Goal: Task Accomplishment & Management: Manage account settings

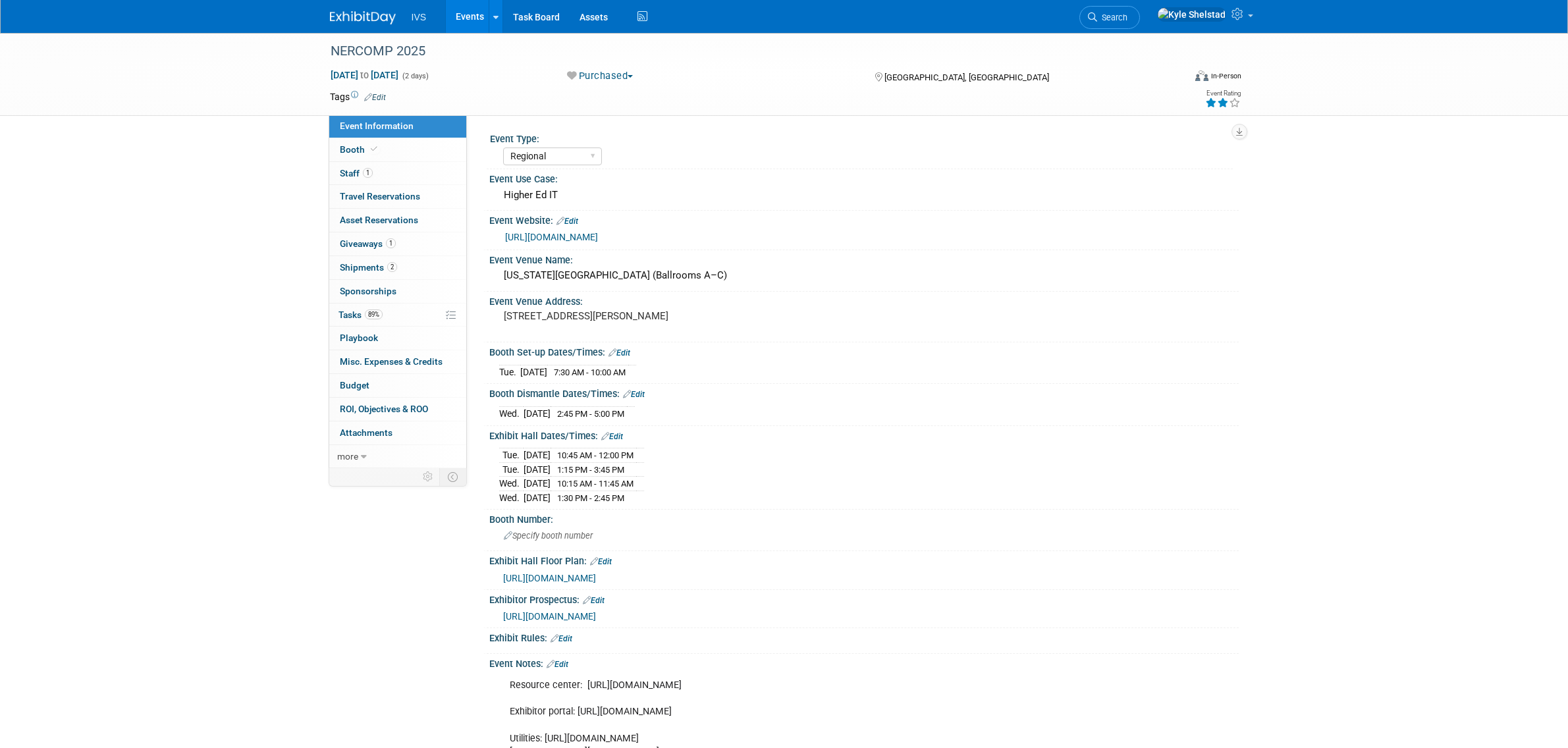
select select "Regional"
click at [467, 17] on link "Events" at bounding box center [469, 16] width 48 height 33
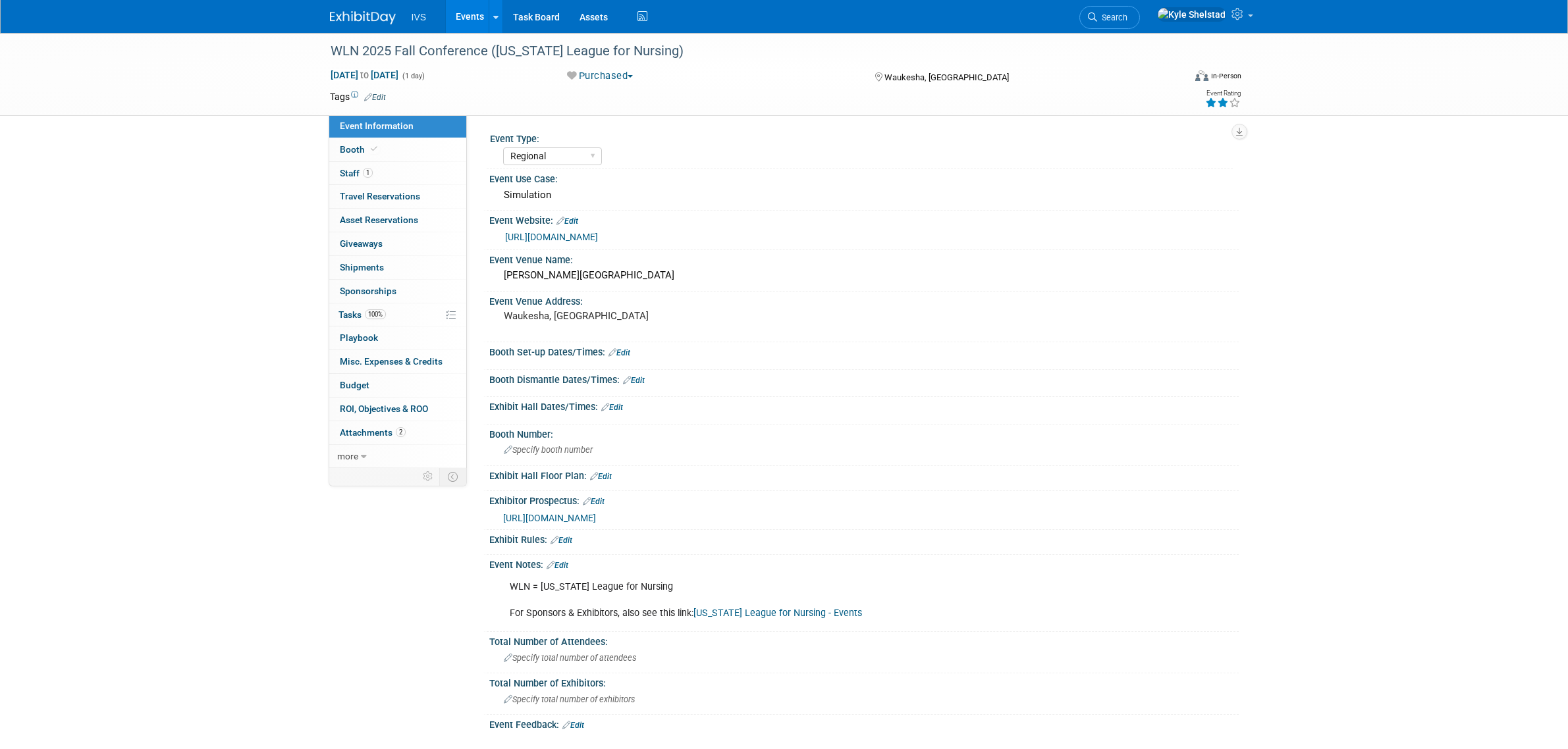
select select "Regional"
click at [402, 154] on link "Booth" at bounding box center [397, 149] width 137 height 23
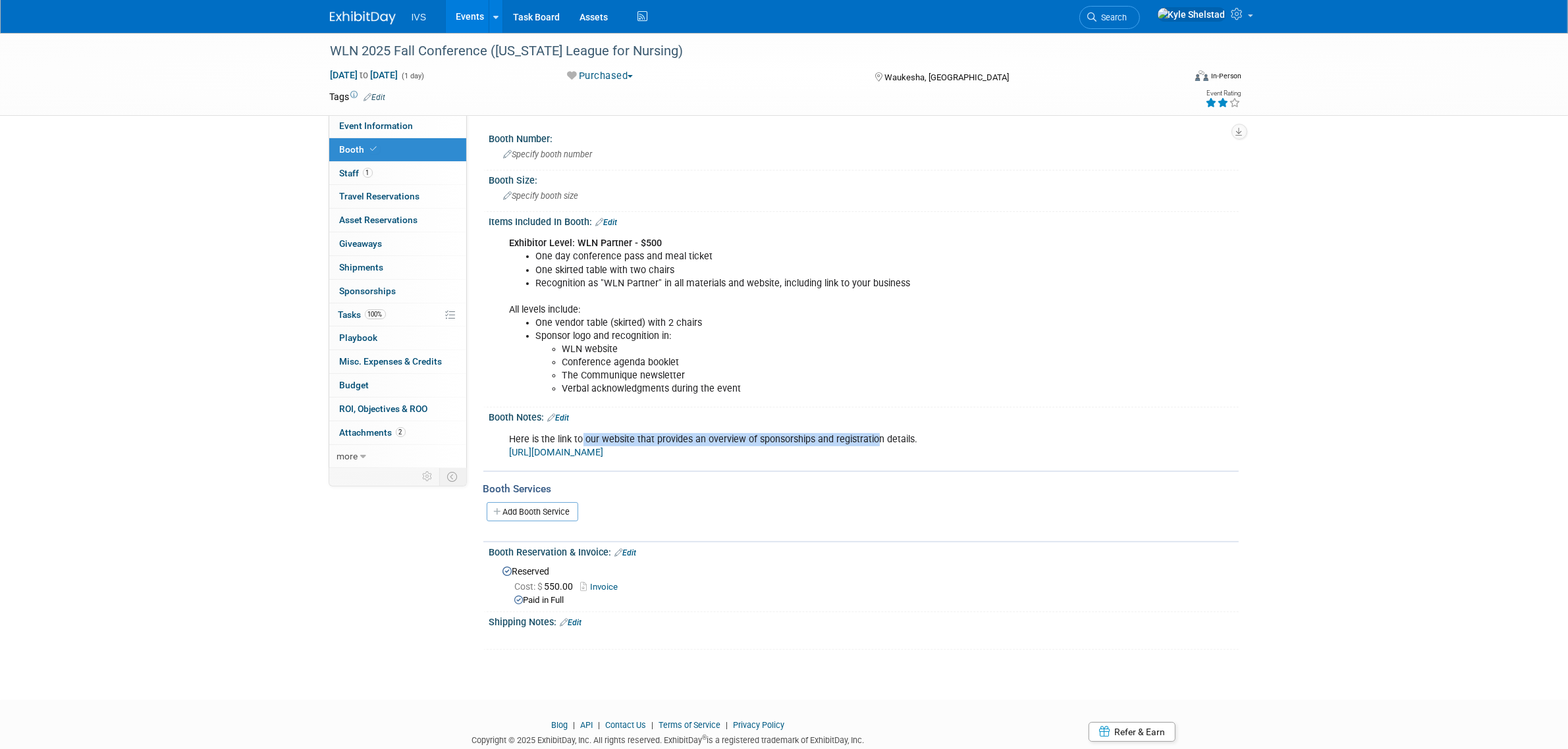
drag, startPoint x: 580, startPoint y: 430, endPoint x: 872, endPoint y: 438, distance: 292.1
click at [872, 438] on div "Here is the link to our website that provides an overview of sponsorships and r…" at bounding box center [798, 446] width 594 height 40
click at [906, 440] on div "Here is the link to our website that provides an overview of sponsorships and r…" at bounding box center [798, 446] width 594 height 40
drag, startPoint x: 821, startPoint y: 429, endPoint x: 757, endPoint y: 436, distance: 64.4
click at [757, 436] on div "Here is the link to our website that provides an overview of sponsorships and r…" at bounding box center [798, 446] width 594 height 40
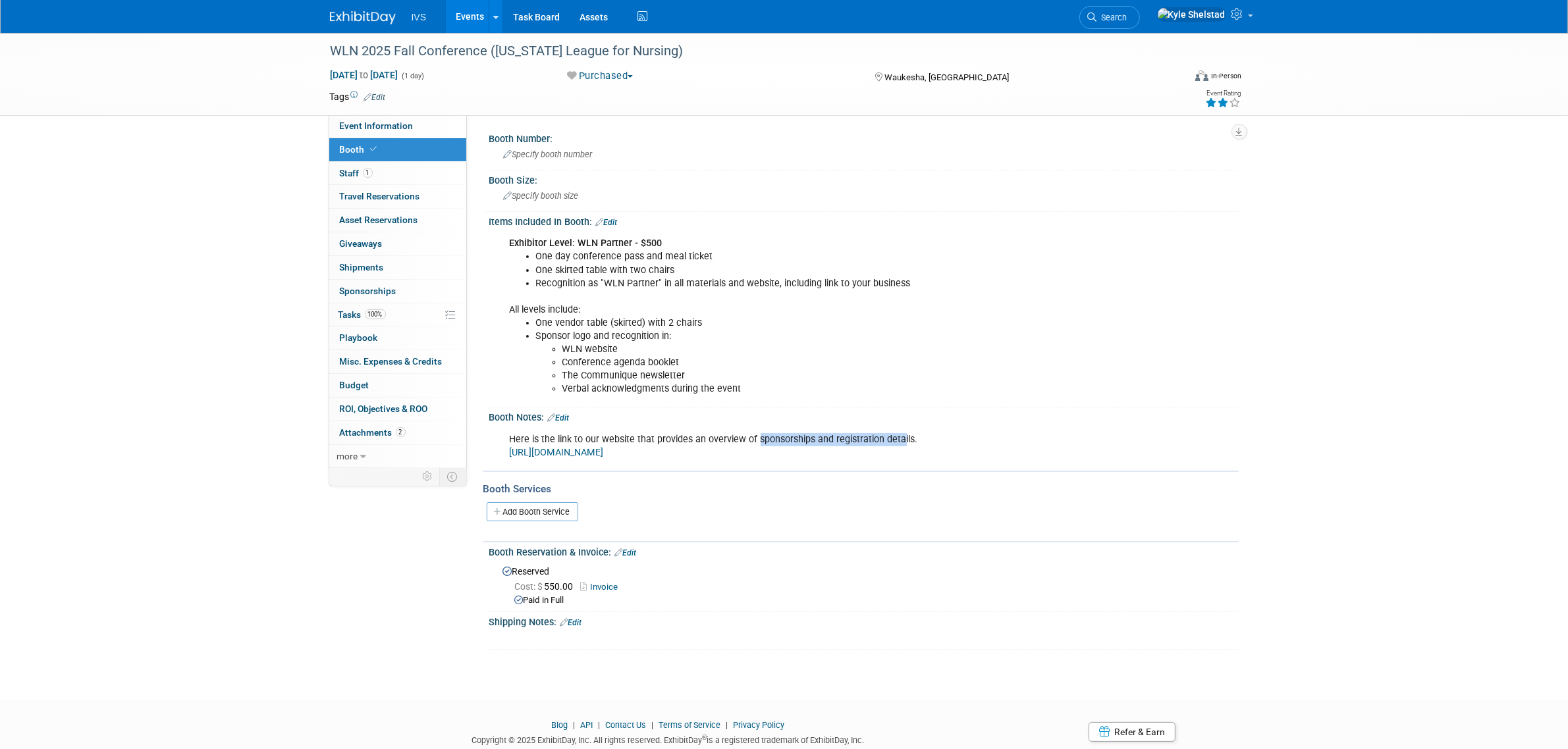
click at [757, 436] on div "Here is the link to our website that provides an overview of sponsorships and r…" at bounding box center [798, 446] width 594 height 40
drag, startPoint x: 534, startPoint y: 242, endPoint x: 663, endPoint y: 298, distance: 140.6
click at [653, 298] on div "Exhibitor Level: WLN Partner - $500 One day conference pass and meal ticket One…" at bounding box center [798, 316] width 594 height 172
click at [665, 298] on div "Exhibitor Level: WLN Partner - $500 One day conference pass and meal ticket One…" at bounding box center [798, 316] width 594 height 172
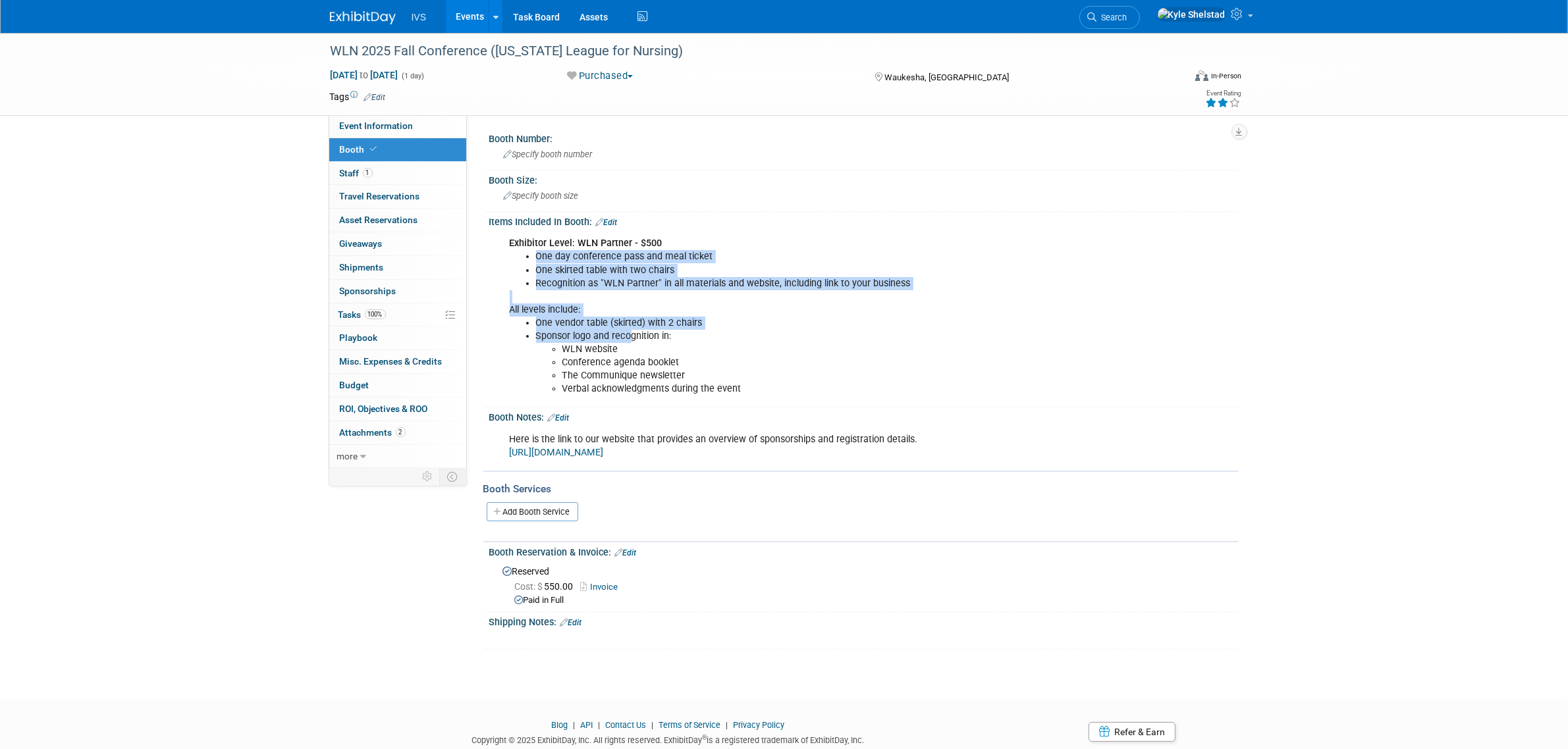
drag, startPoint x: 537, startPoint y: 254, endPoint x: 630, endPoint y: 332, distance: 121.4
click at [630, 332] on div "Exhibitor Level: WLN Partner - $500 One day conference pass and meal ticket One…" at bounding box center [798, 316] width 594 height 172
click at [630, 332] on li "Sponsor logo and recognition in:" at bounding box center [811, 336] width 550 height 13
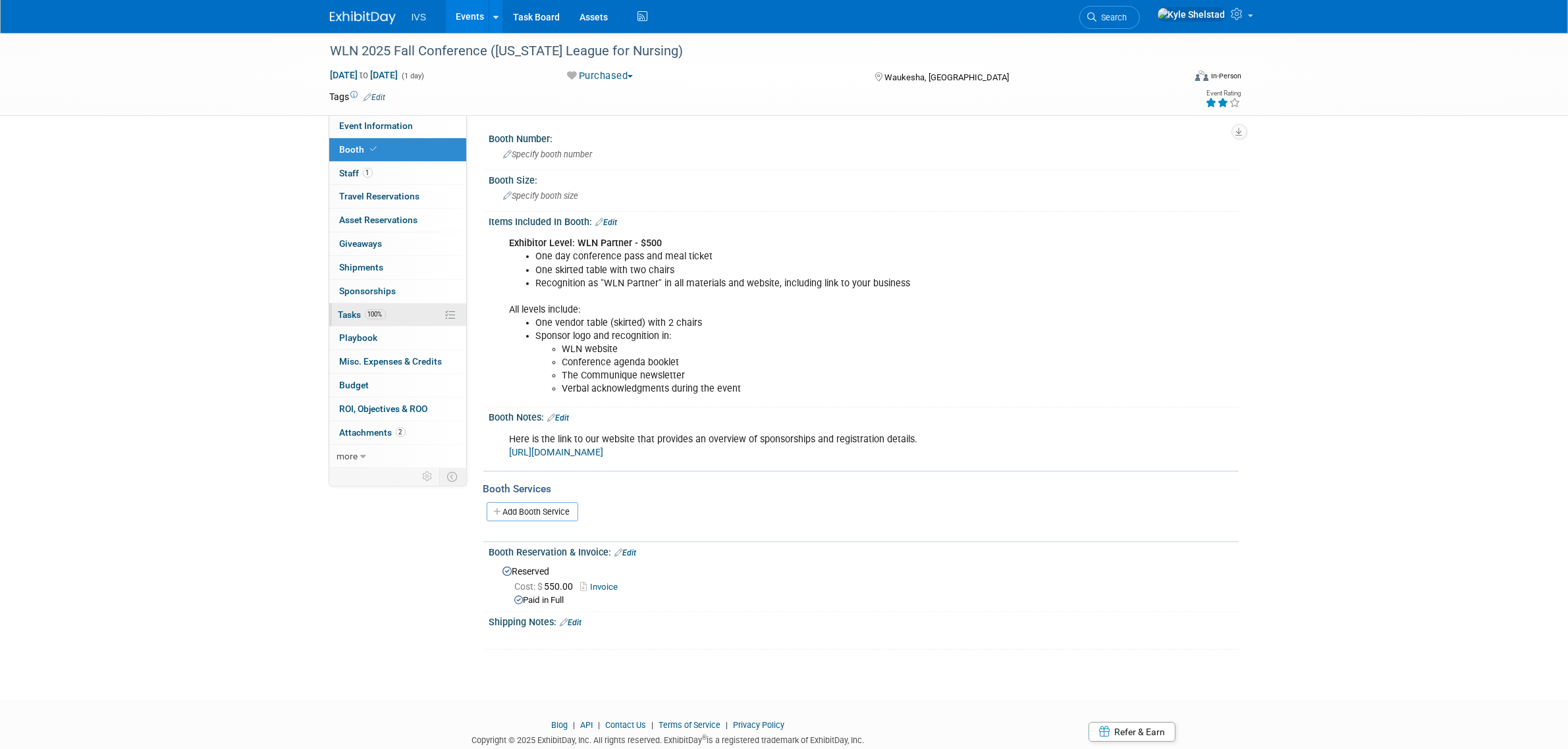
click at [425, 313] on link "100% Tasks 100%" at bounding box center [397, 315] width 137 height 23
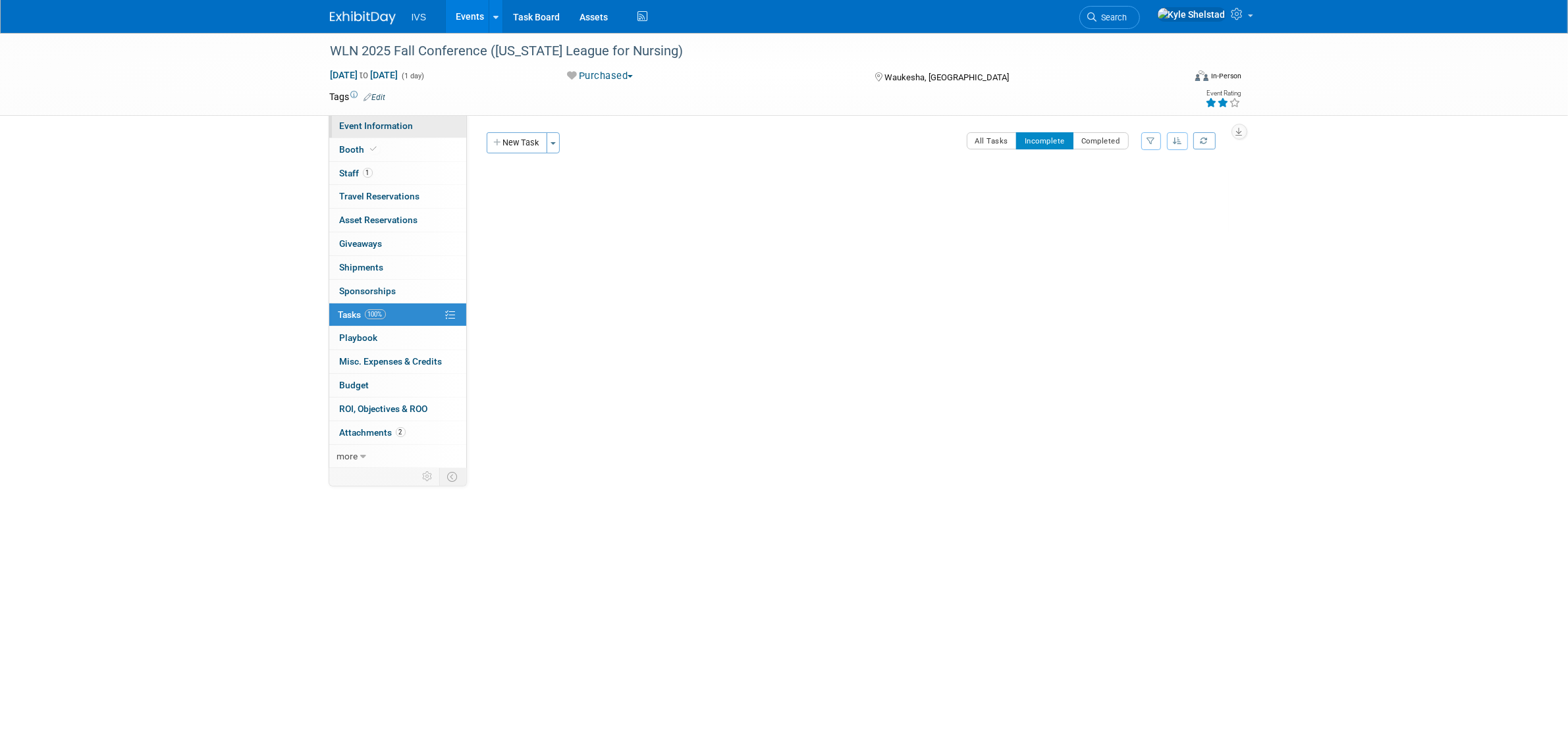
click at [383, 119] on link "Event Information" at bounding box center [397, 126] width 137 height 23
select select "Regional"
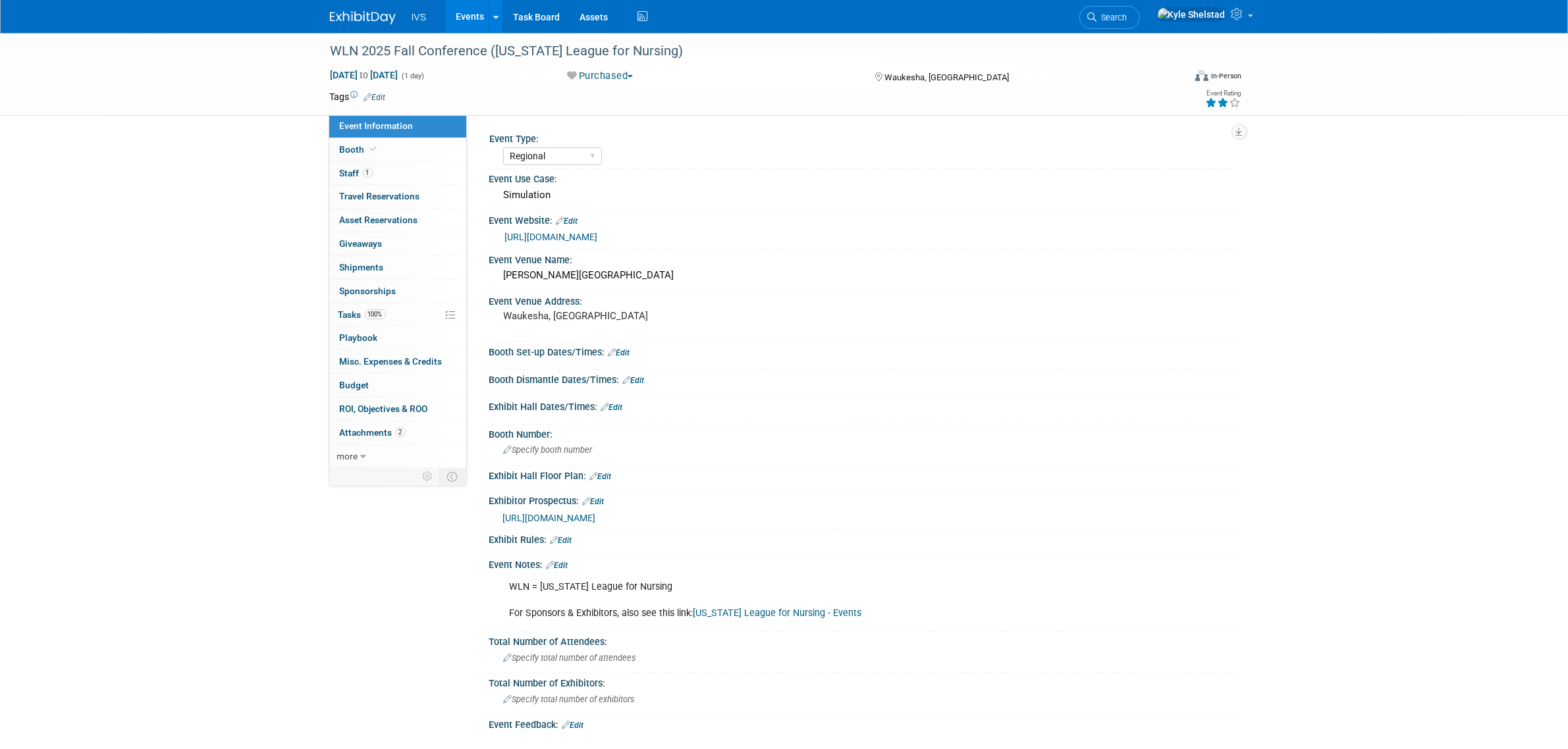
click at [596, 517] on span "https://wisconsinwln.com/images/meeting/110825/call_for_sponsorship_fall_inform…" at bounding box center [549, 518] width 93 height 10
click at [805, 612] on link "Wisconsin League for Nursing - Events" at bounding box center [777, 613] width 168 height 11
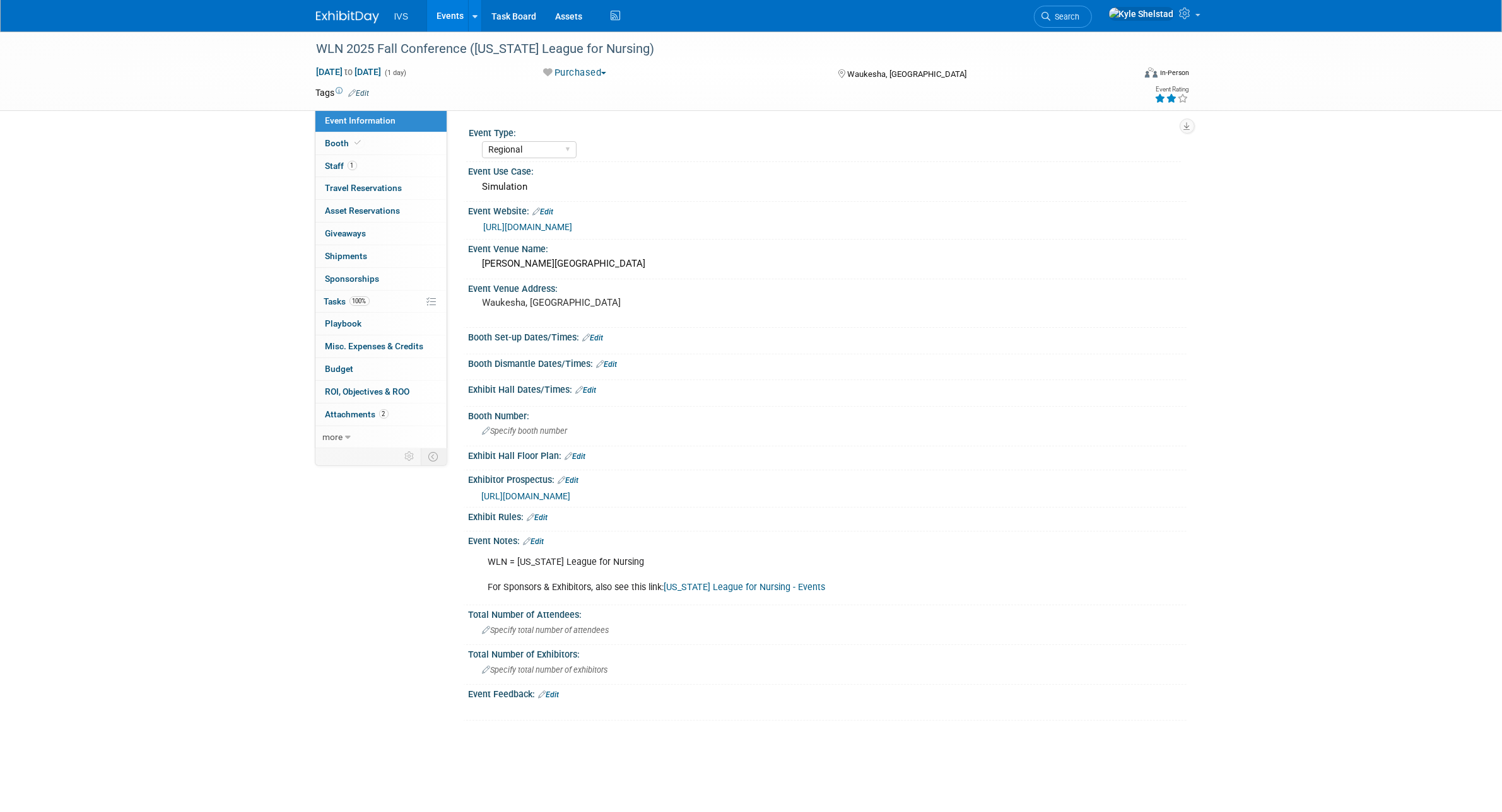
click at [449, 21] on link "Events" at bounding box center [450, 15] width 46 height 31
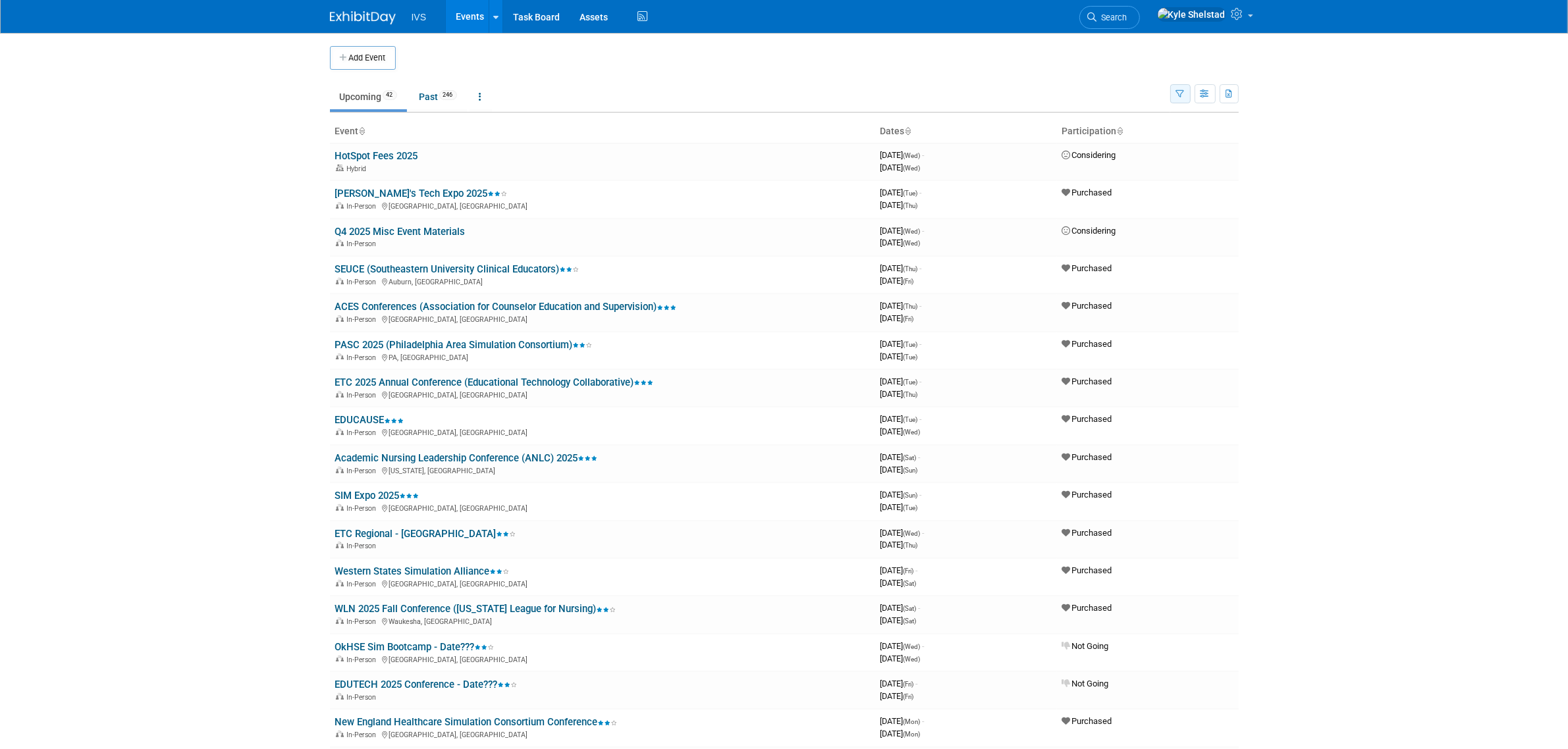
click at [1178, 93] on icon "button" at bounding box center [1180, 94] width 8 height 8
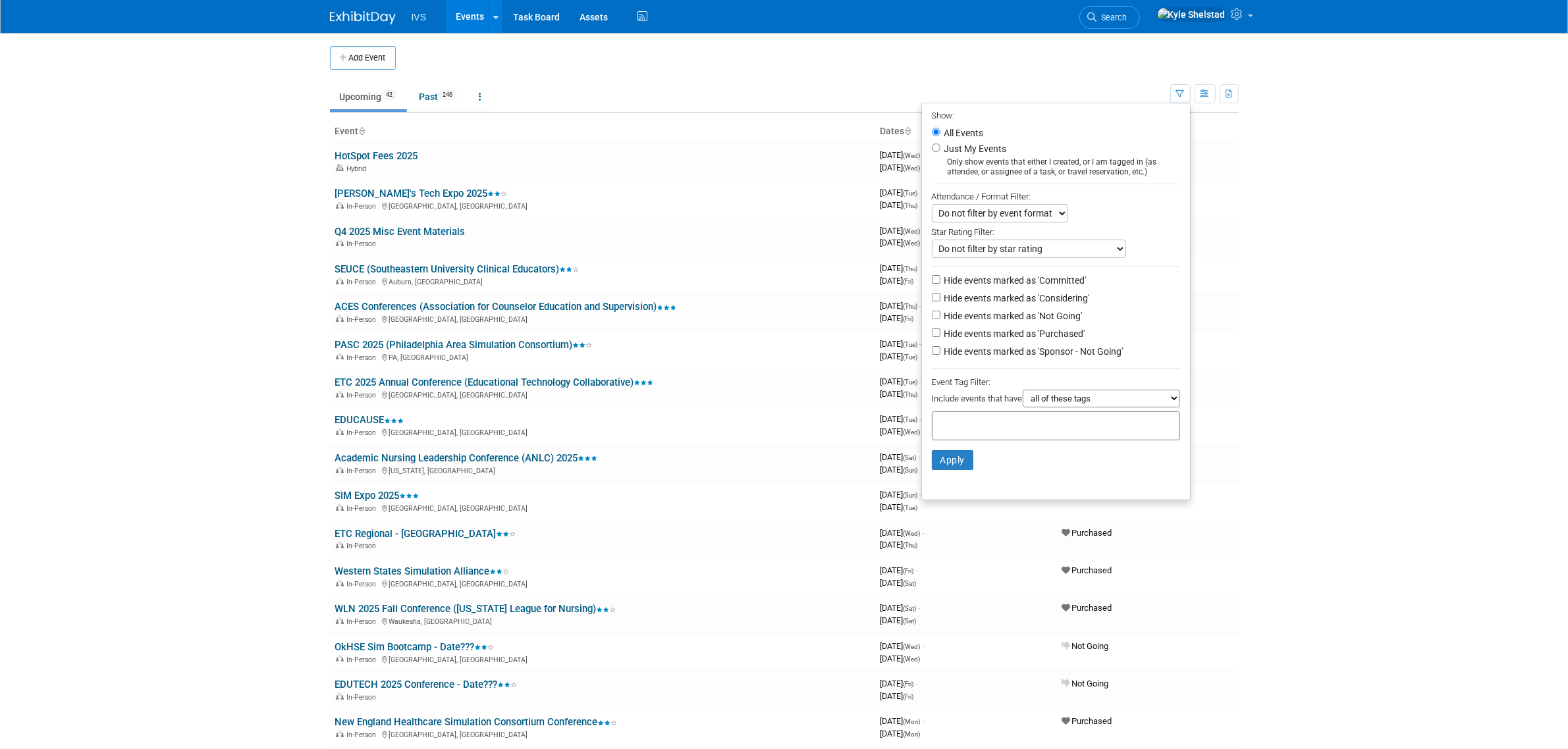
click at [1045, 282] on label "Hide events marked as 'Committed'" at bounding box center [1013, 280] width 145 height 13
click at [940, 282] on input "Hide events marked as 'Committed'" at bounding box center [936, 279] width 8 height 8
checkbox input "true"
click at [1048, 299] on label "Hide events marked as 'Considering'" at bounding box center [1016, 298] width 148 height 13
click at [940, 299] on input "Hide events marked as 'Considering'" at bounding box center [936, 297] width 8 height 8
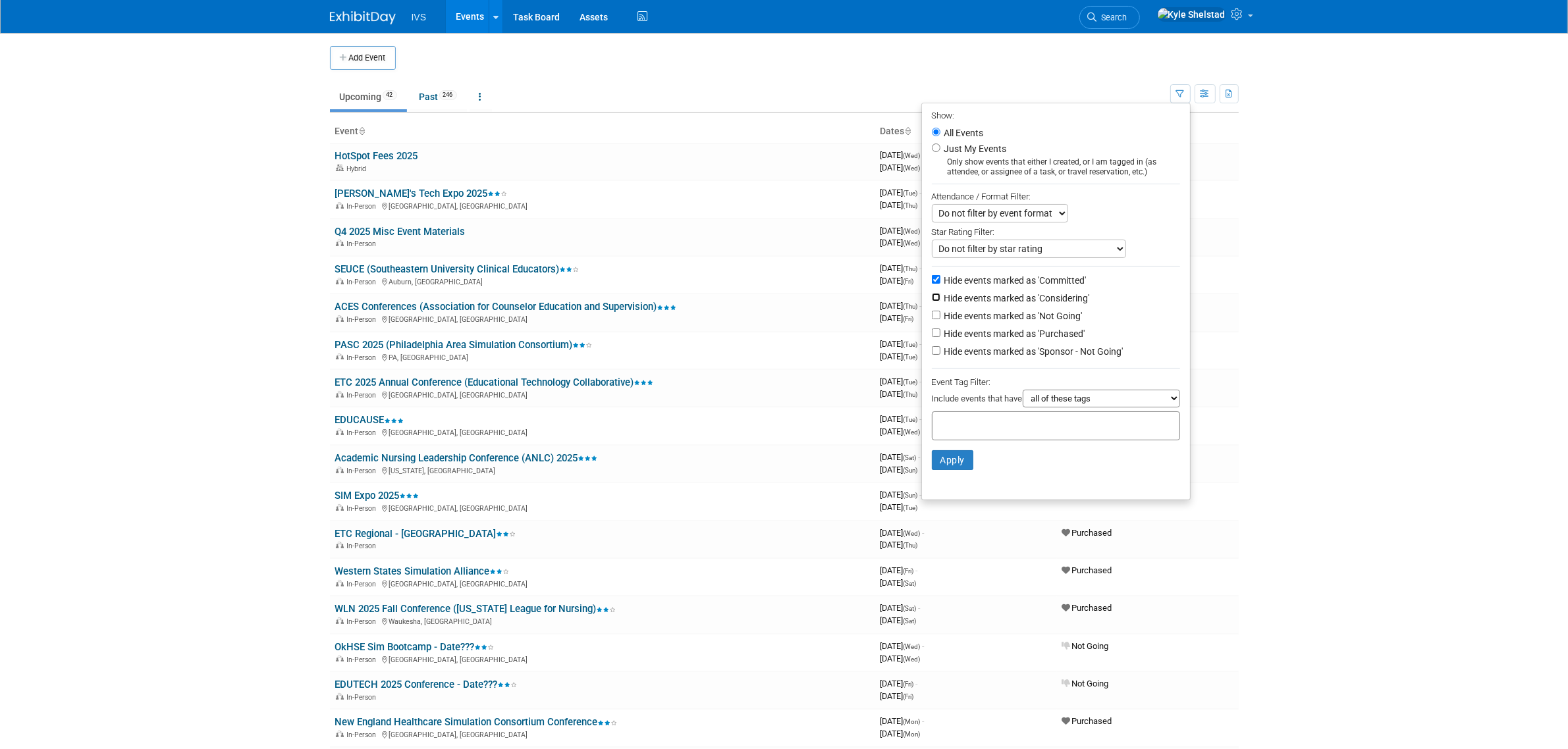
checkbox input "true"
click at [1048, 319] on label "Hide events marked as 'Not Going'" at bounding box center [1012, 316] width 141 height 13
click at [940, 319] on input "Hide events marked as 'Not Going'" at bounding box center [936, 315] width 8 height 8
checkbox input "true"
click at [948, 459] on button "Apply" at bounding box center [953, 460] width 42 height 20
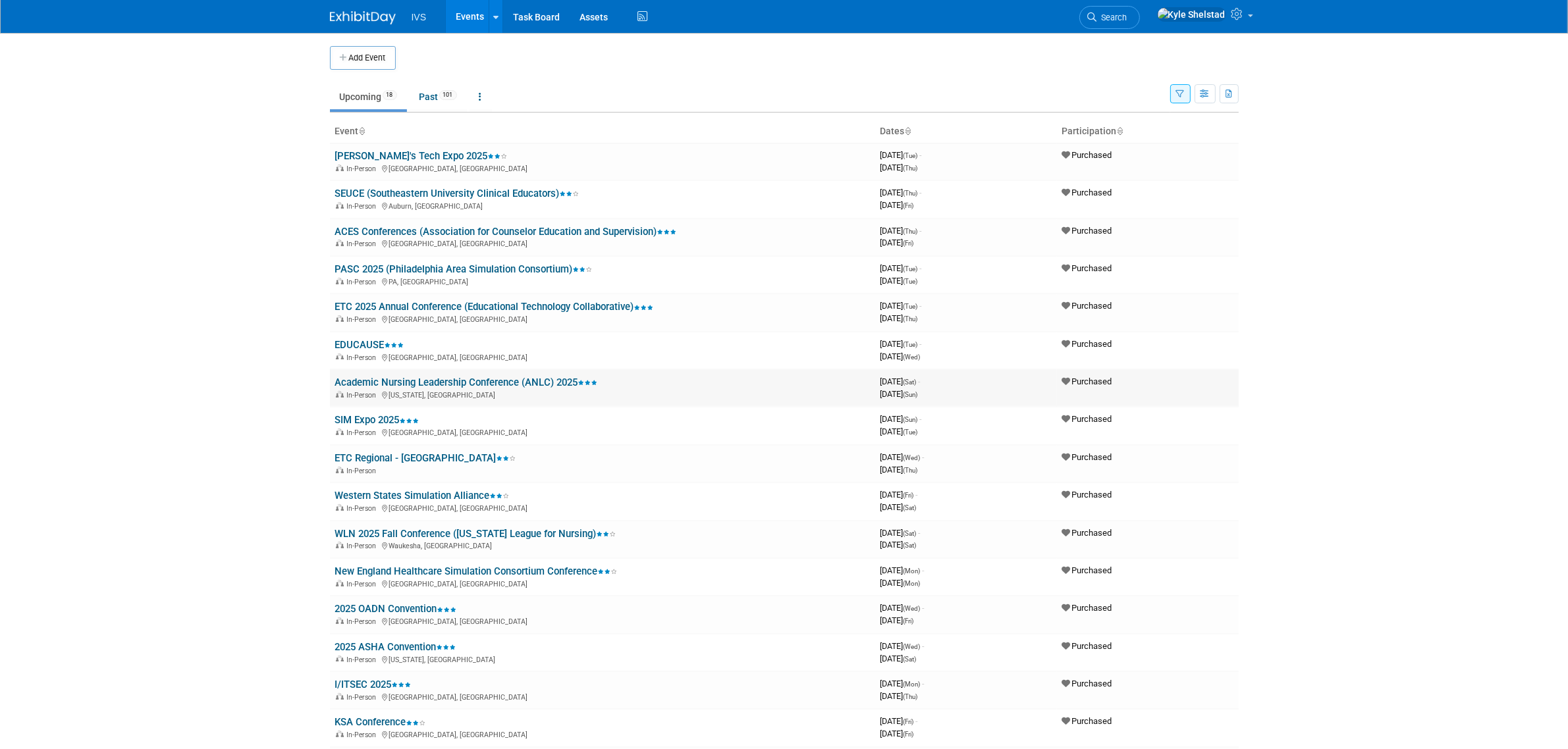
click at [527, 383] on link "Academic Nursing Leadership Conference (ANLC) 2025" at bounding box center [467, 382] width 263 height 12
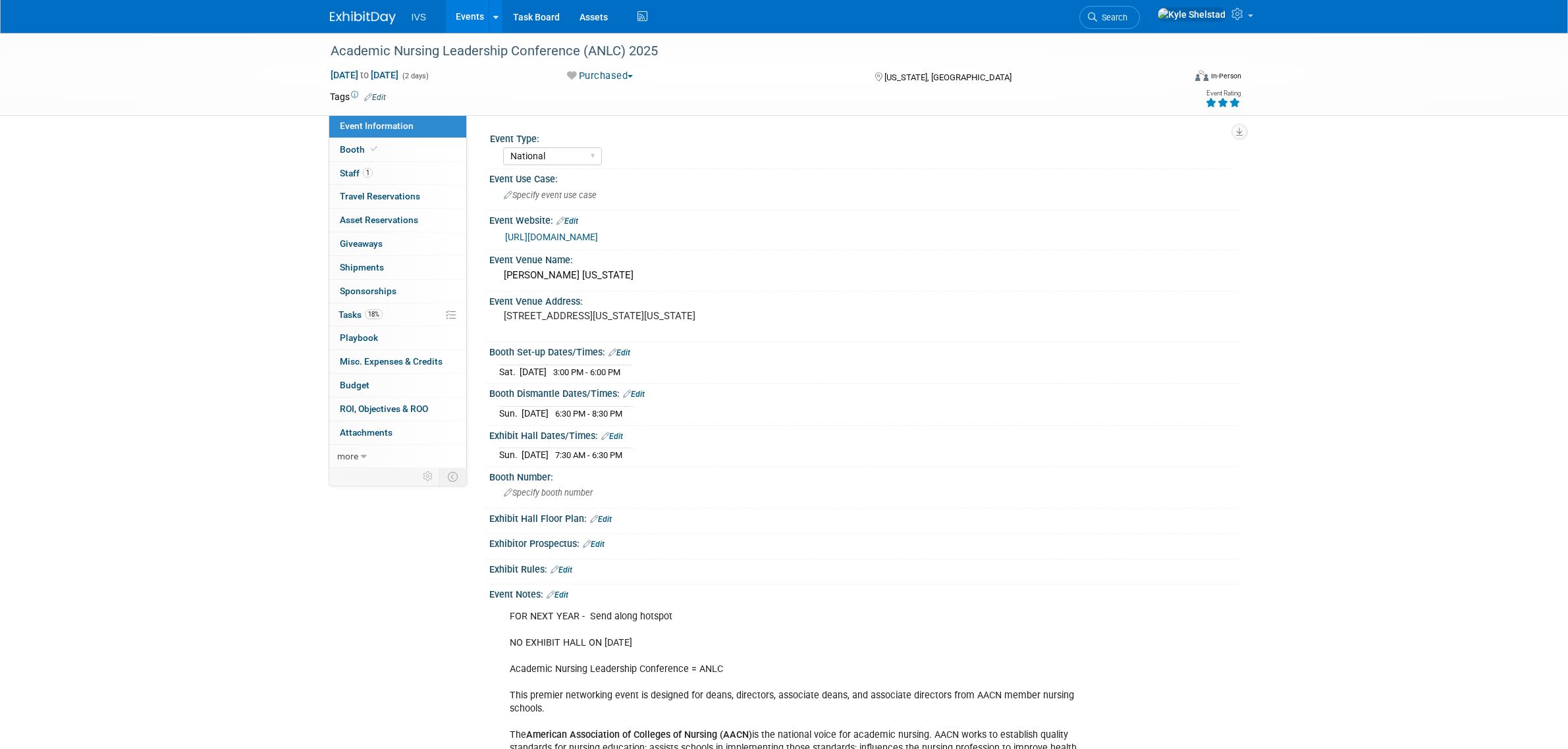
select select "National"
click at [409, 140] on link "Booth" at bounding box center [397, 149] width 137 height 23
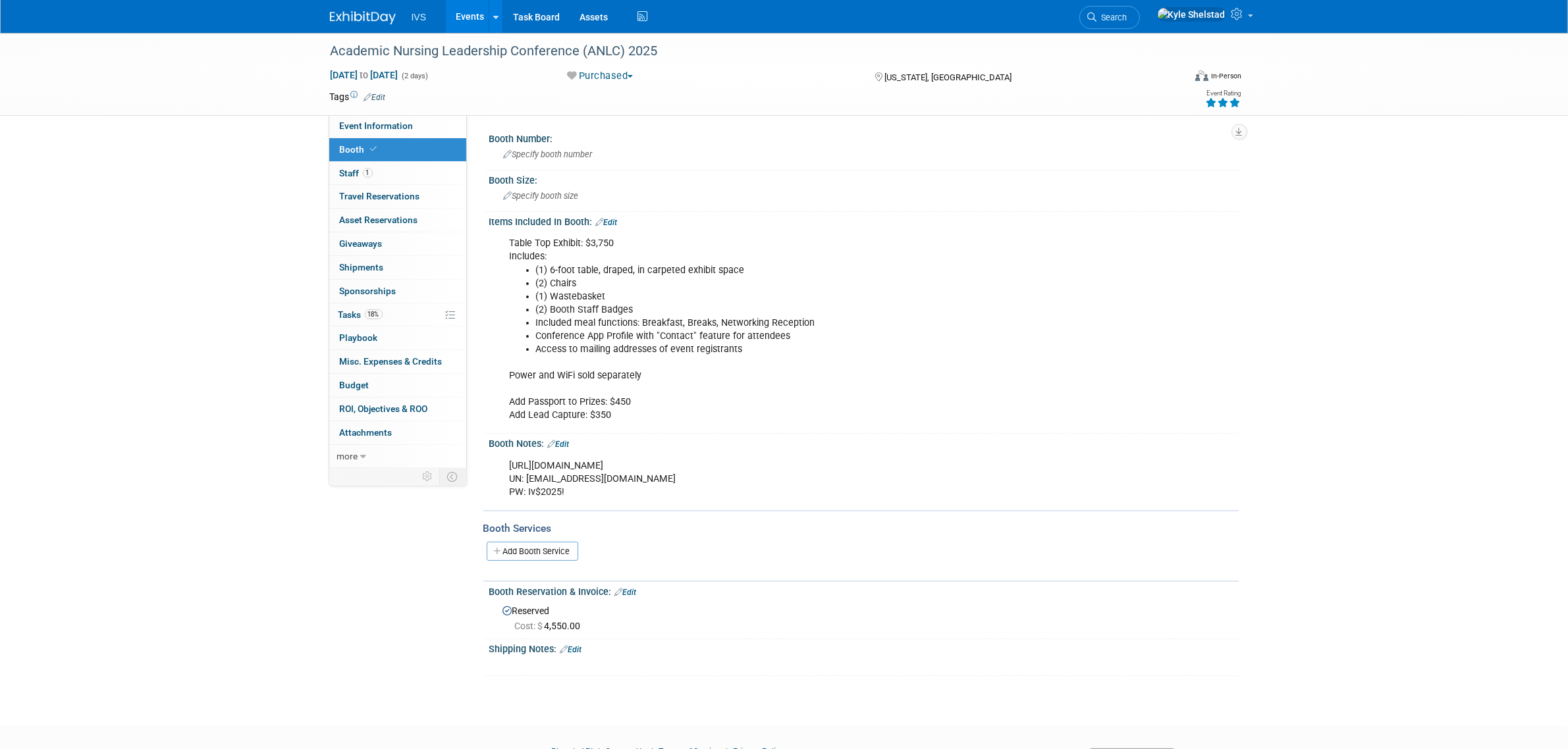
click at [564, 443] on link "Edit" at bounding box center [558, 444] width 22 height 9
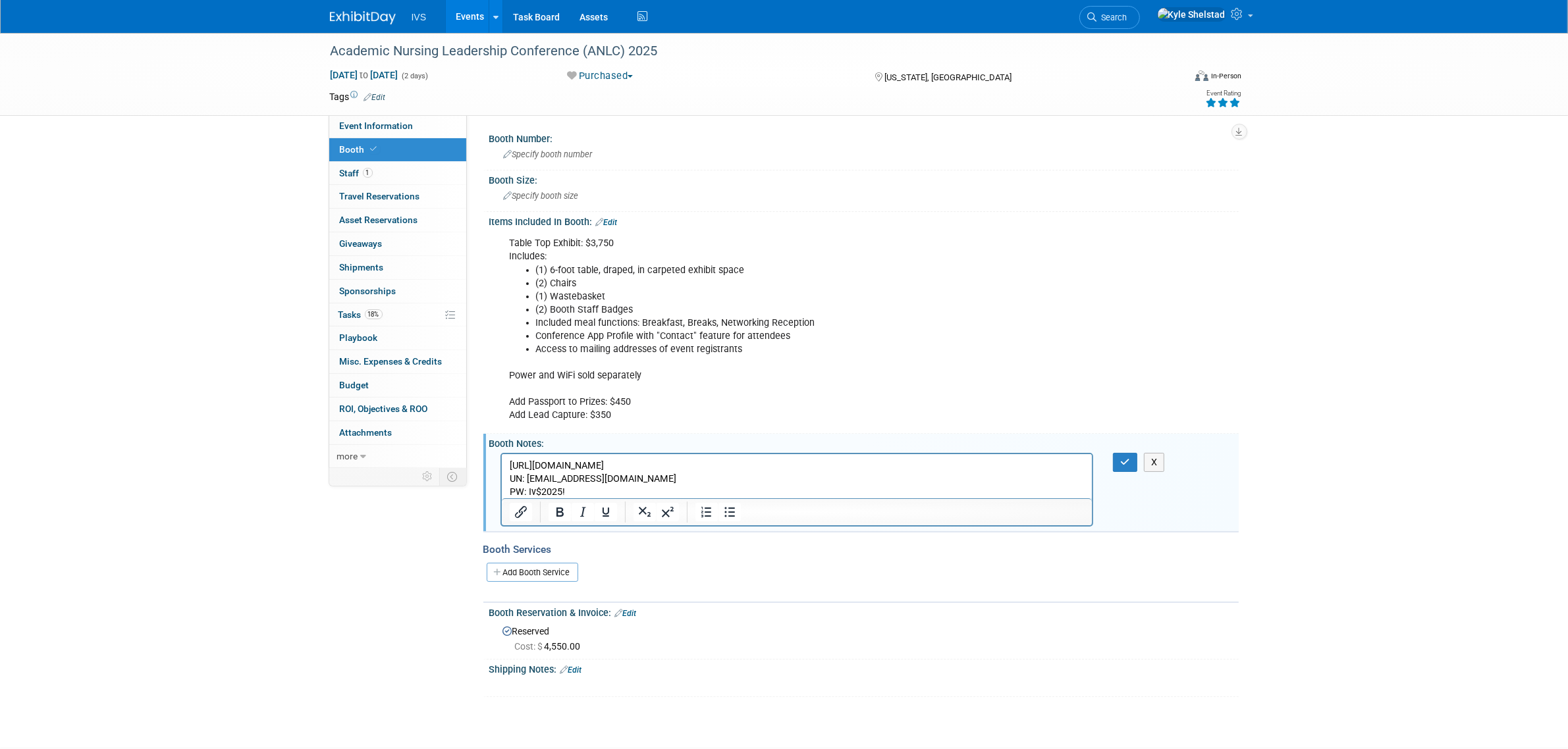
click at [682, 490] on p "https://www.aacnnursing.org/anlc/registration UN: kshelstad@ipivs.com PW: Iv$20…" at bounding box center [797, 478] width 576 height 40
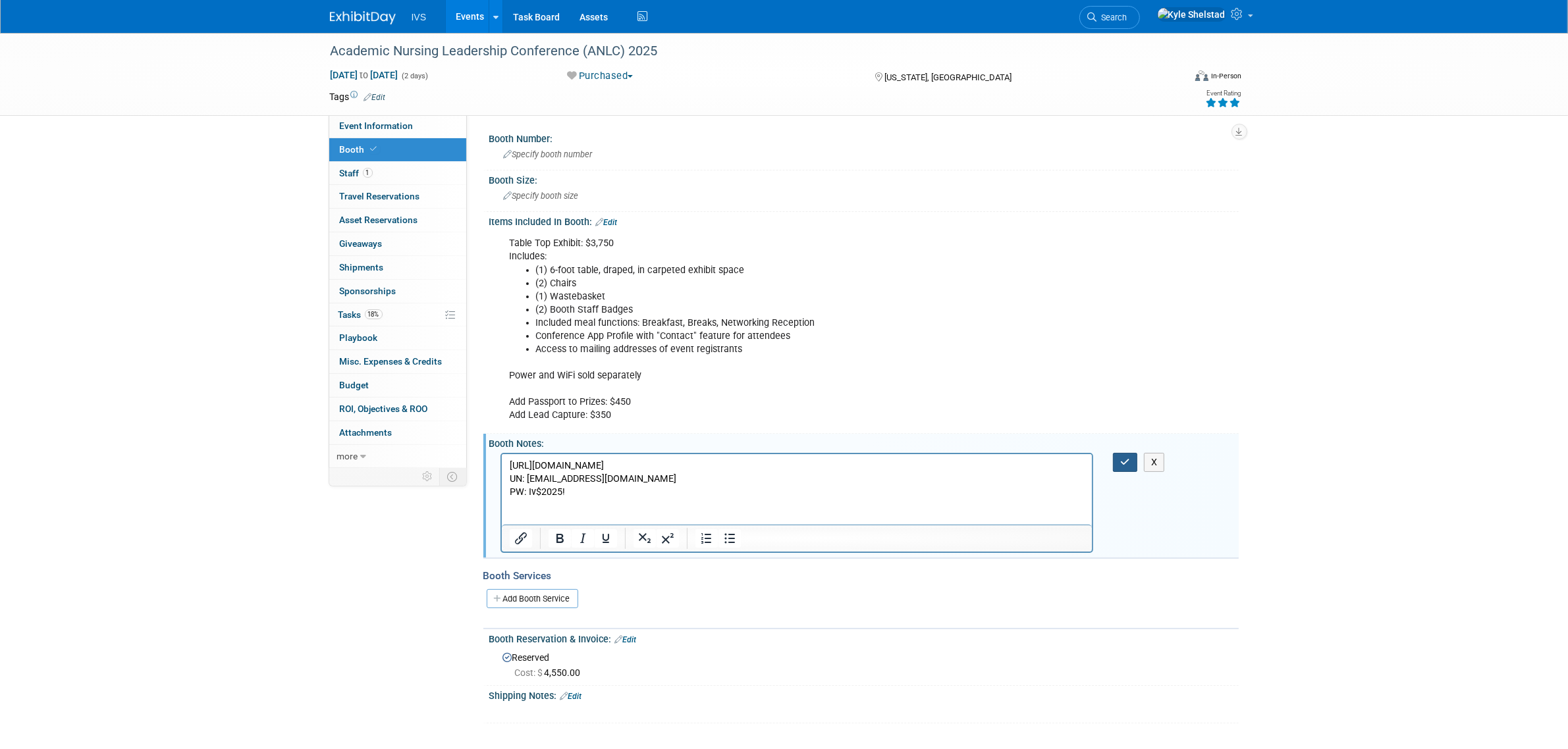
click at [1134, 461] on button "button" at bounding box center [1124, 462] width 24 height 19
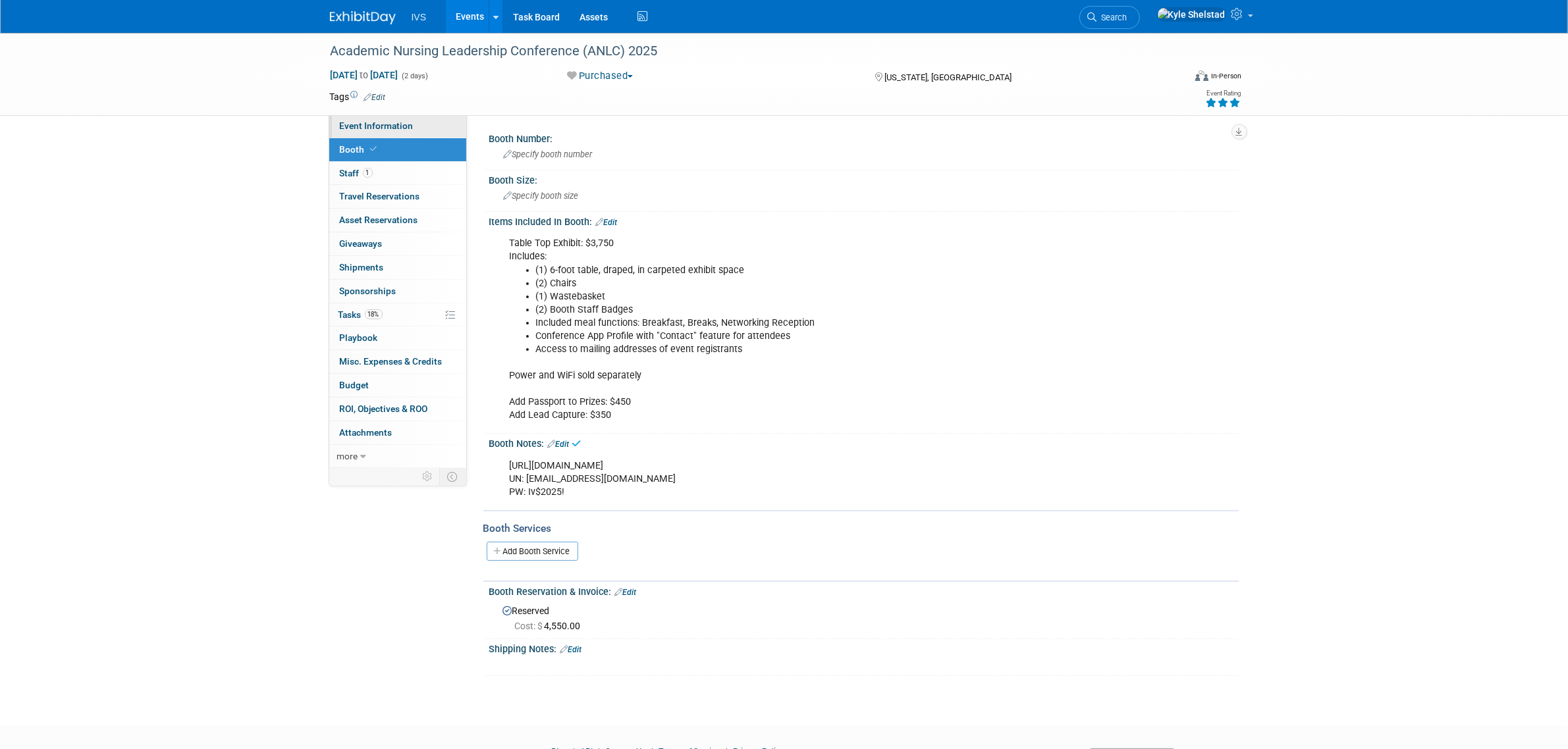
click at [407, 121] on span "Event Information" at bounding box center [377, 126] width 74 height 10
select select "National"
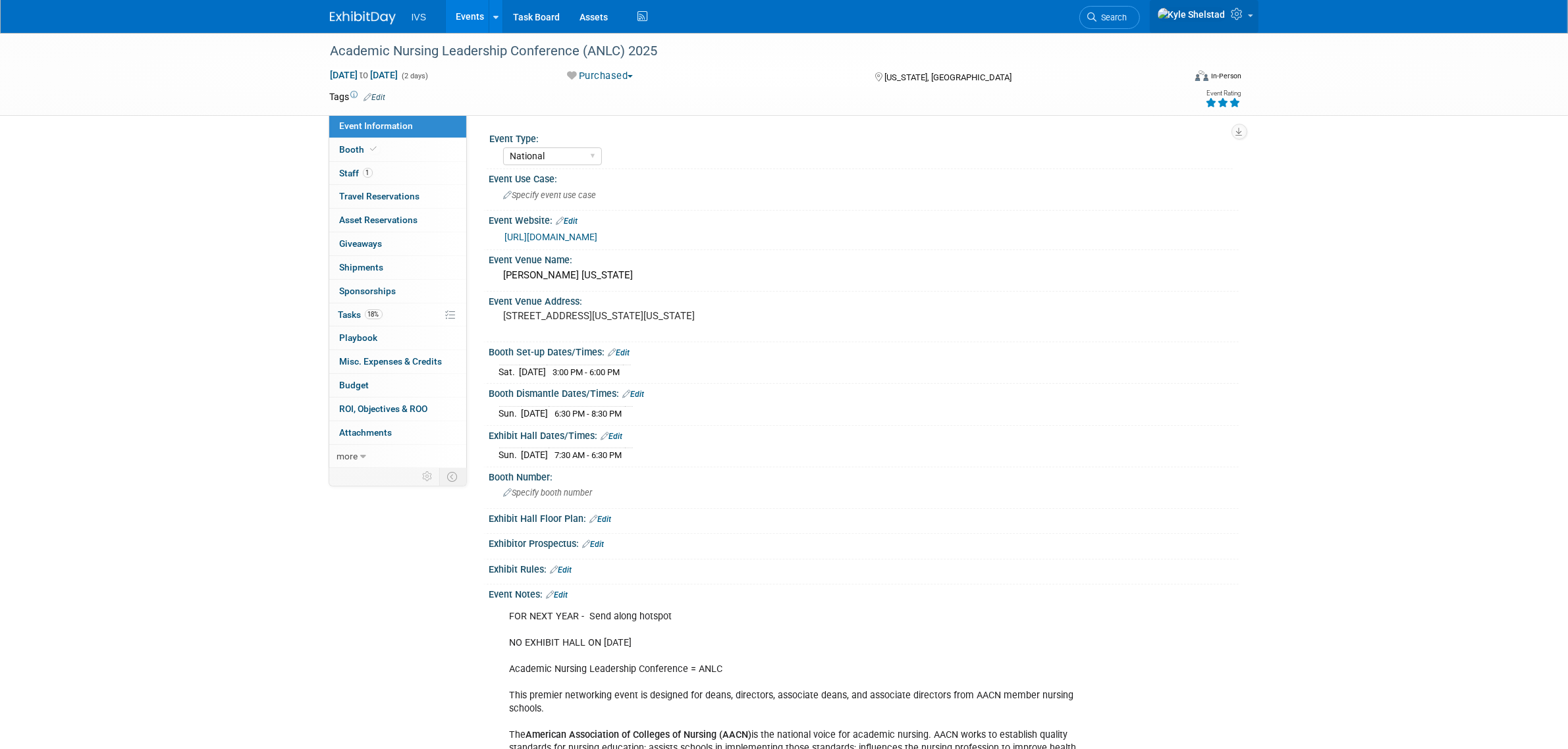
click at [1240, 17] on icon at bounding box center [1239, 13] width 15 height 12
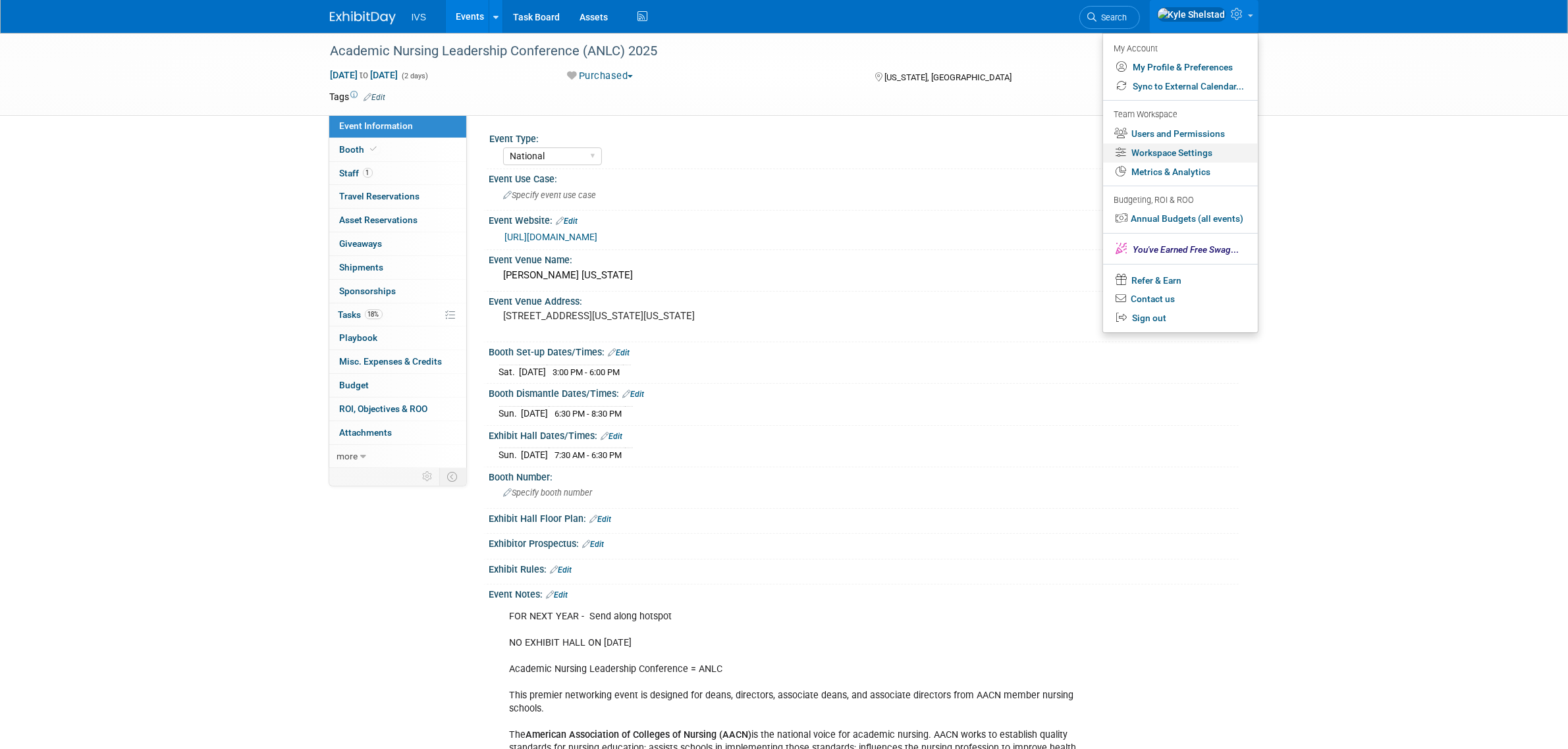
click at [1203, 155] on link "Workspace Settings" at bounding box center [1180, 153] width 155 height 19
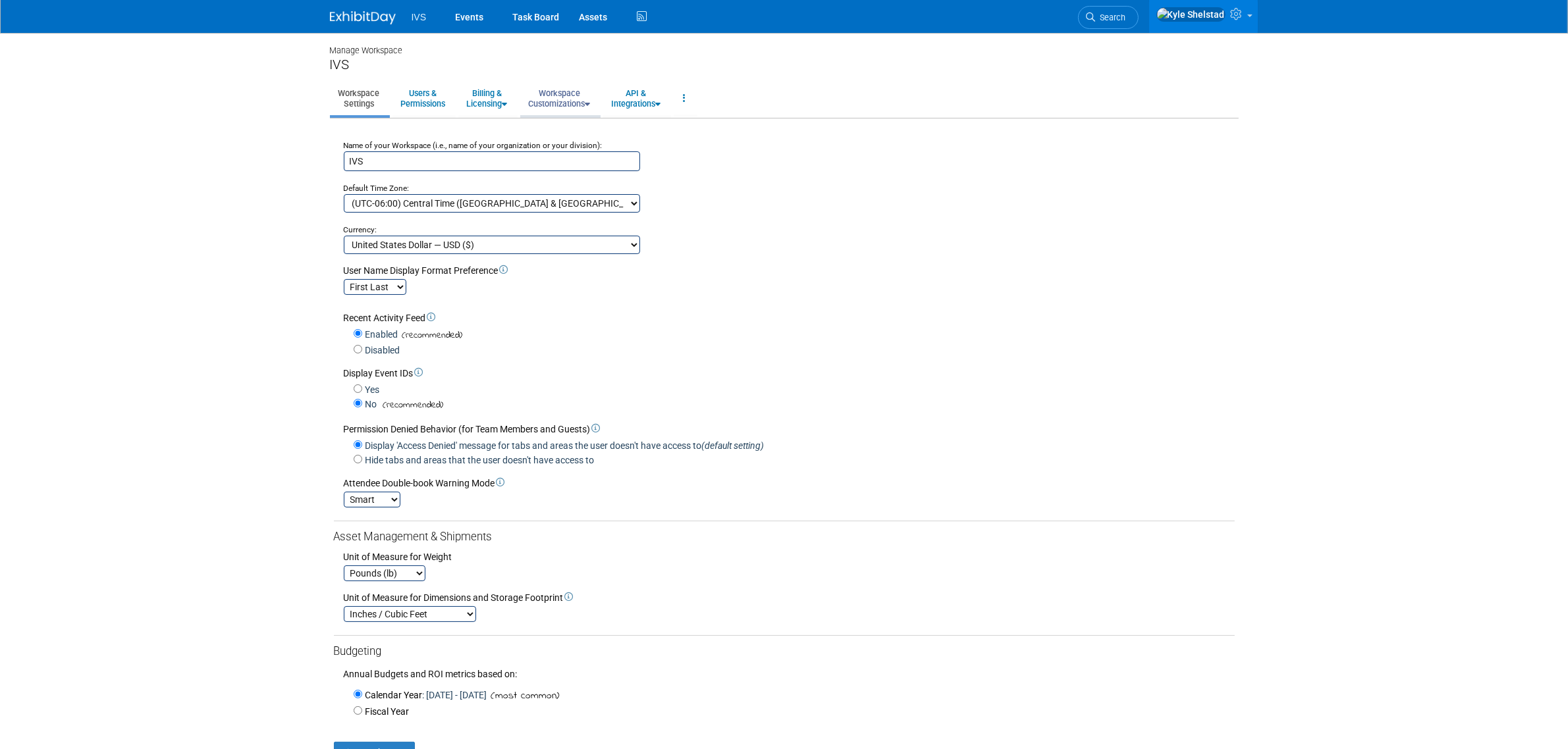
click at [571, 105] on link "Workspace Customizations" at bounding box center [559, 98] width 79 height 32
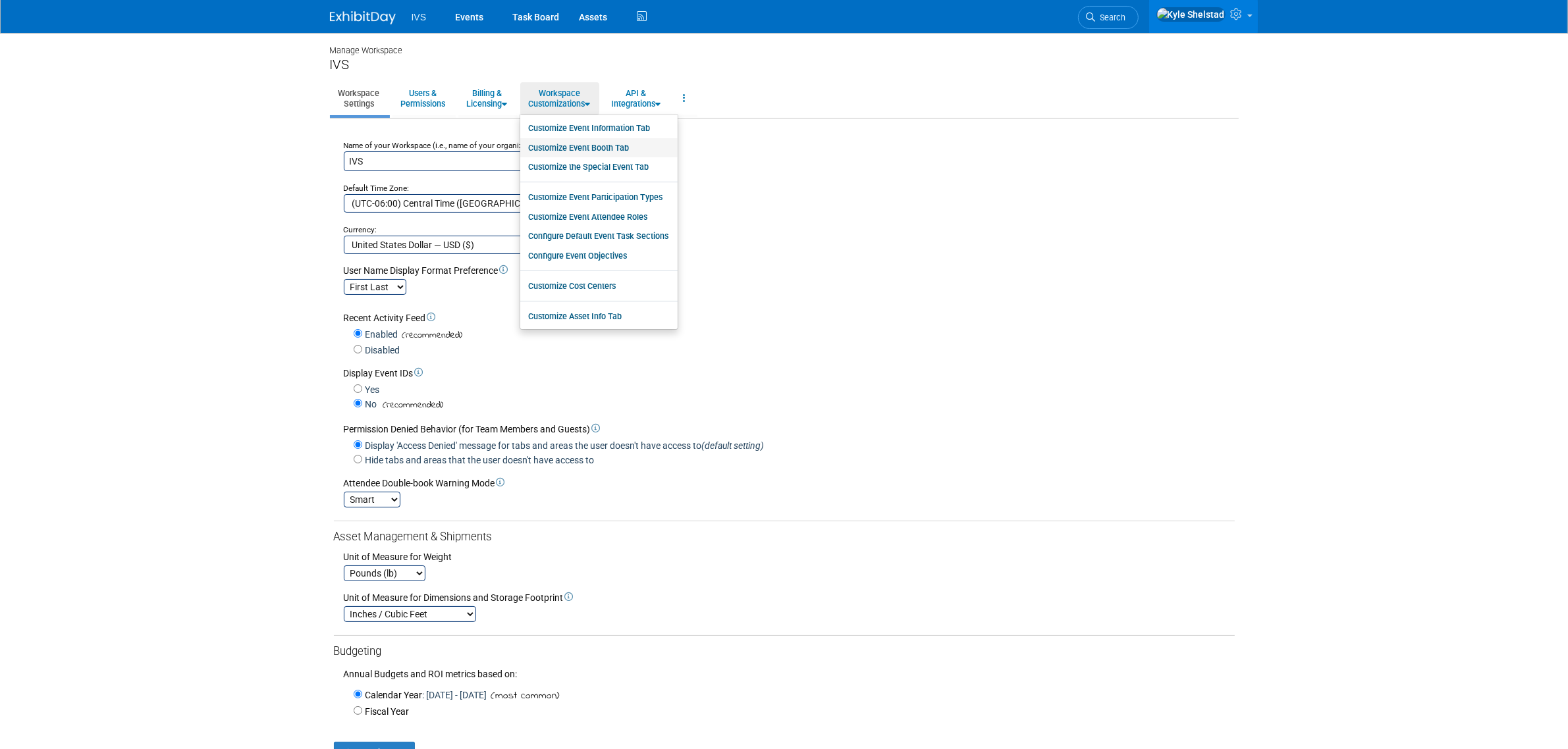
click at [606, 144] on link "Customize Event Booth Tab" at bounding box center [599, 148] width 157 height 20
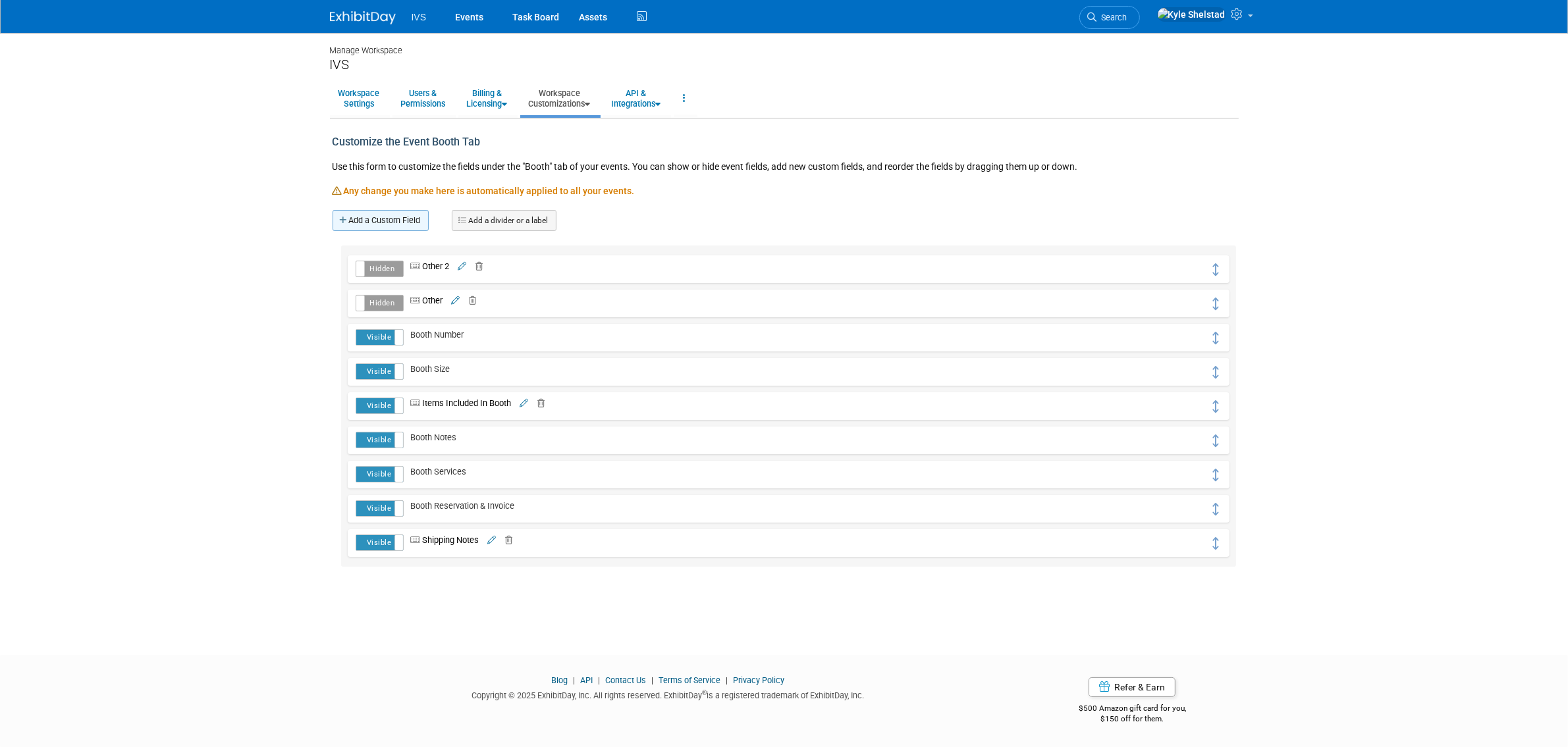
click at [390, 219] on link "Add a Custom Field" at bounding box center [381, 221] width 96 height 21
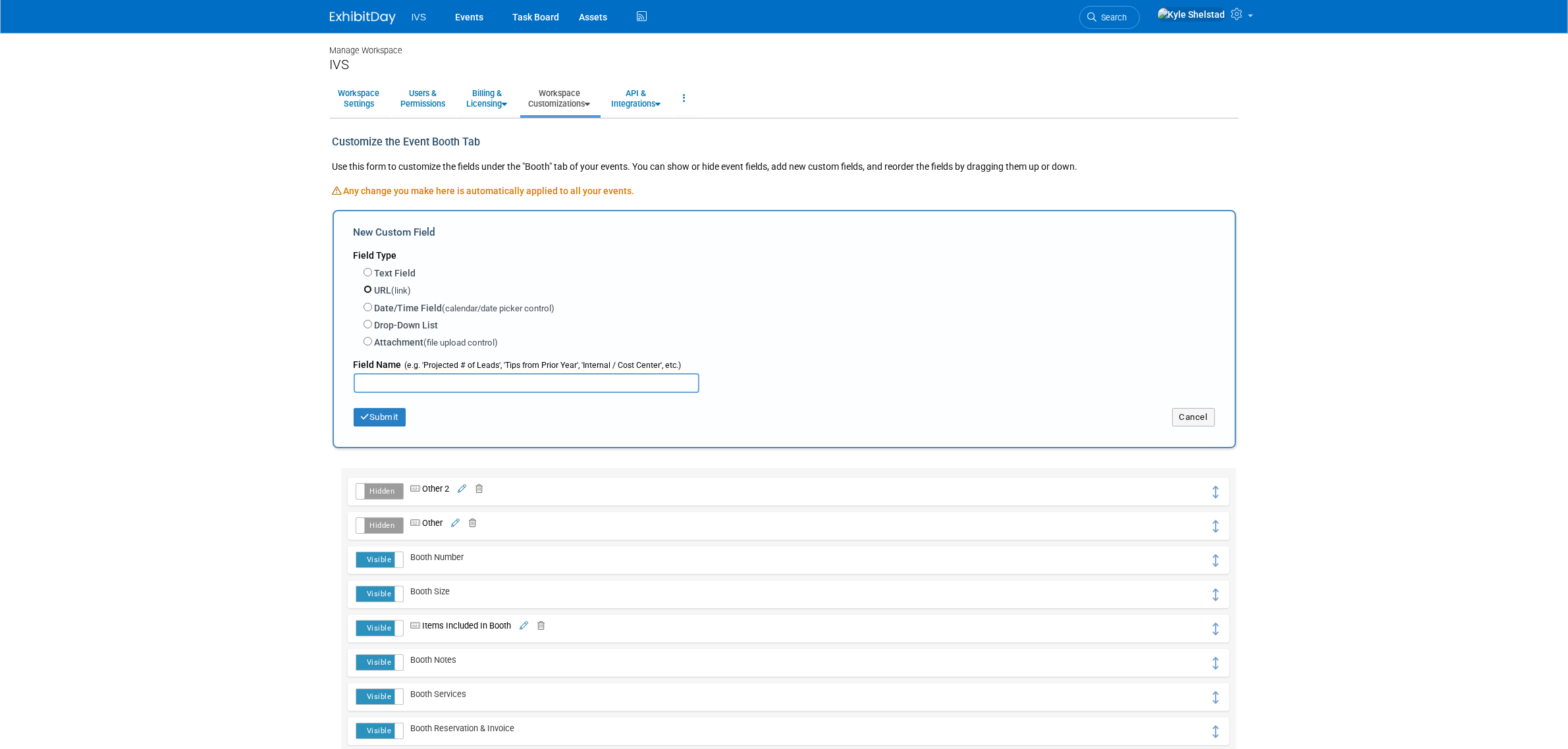
click at [370, 288] on input "URL (link)" at bounding box center [367, 289] width 8 height 8
radio input "true"
click at [366, 338] on input "Attachment (file upload control)" at bounding box center [367, 341] width 8 height 8
radio input "true"
click at [370, 283] on div "URL (link)" at bounding box center [789, 290] width 851 height 17
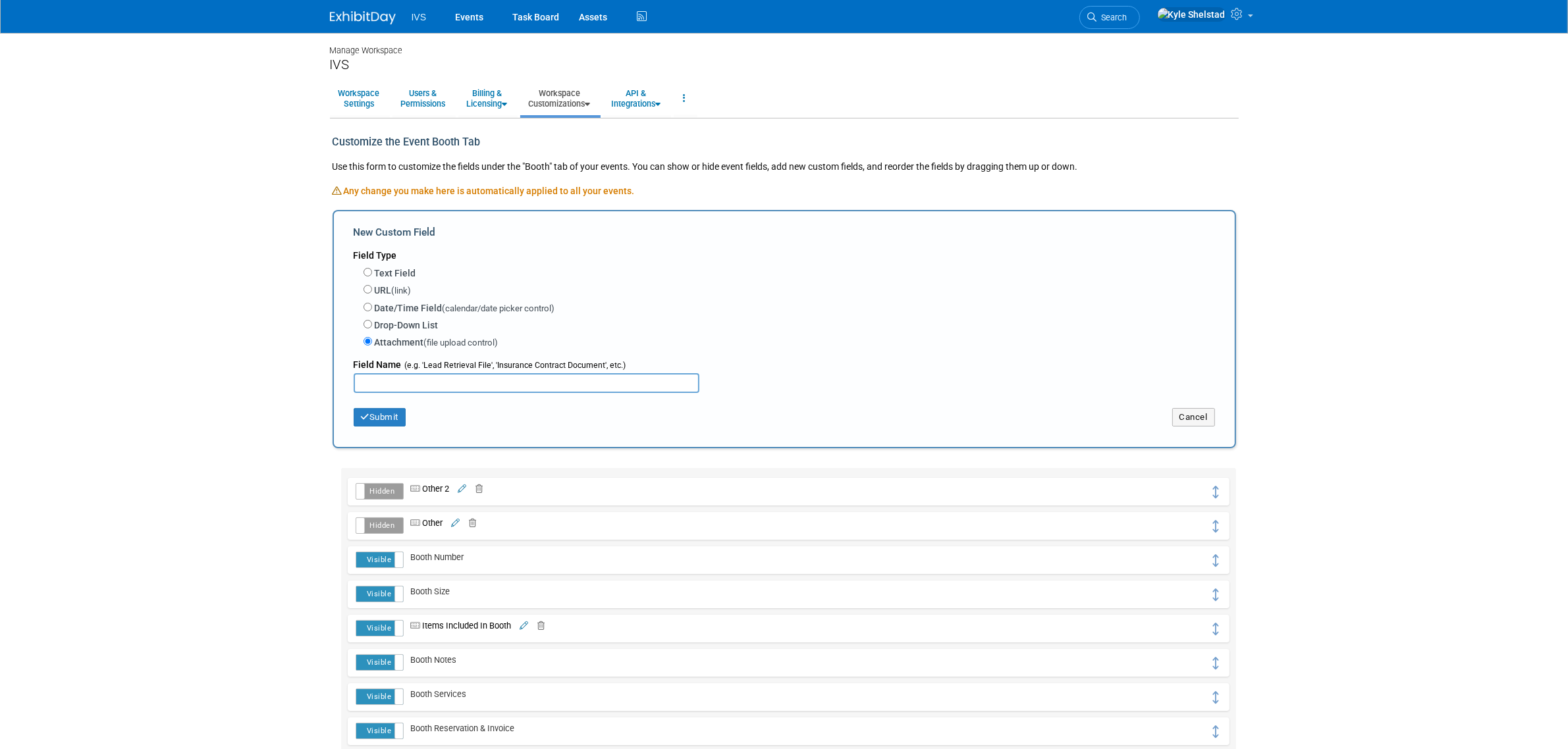
click at [392, 278] on label "Text Field" at bounding box center [395, 273] width 41 height 13
click at [372, 276] on input "Text Field" at bounding box center [367, 272] width 8 height 8
radio input "true"
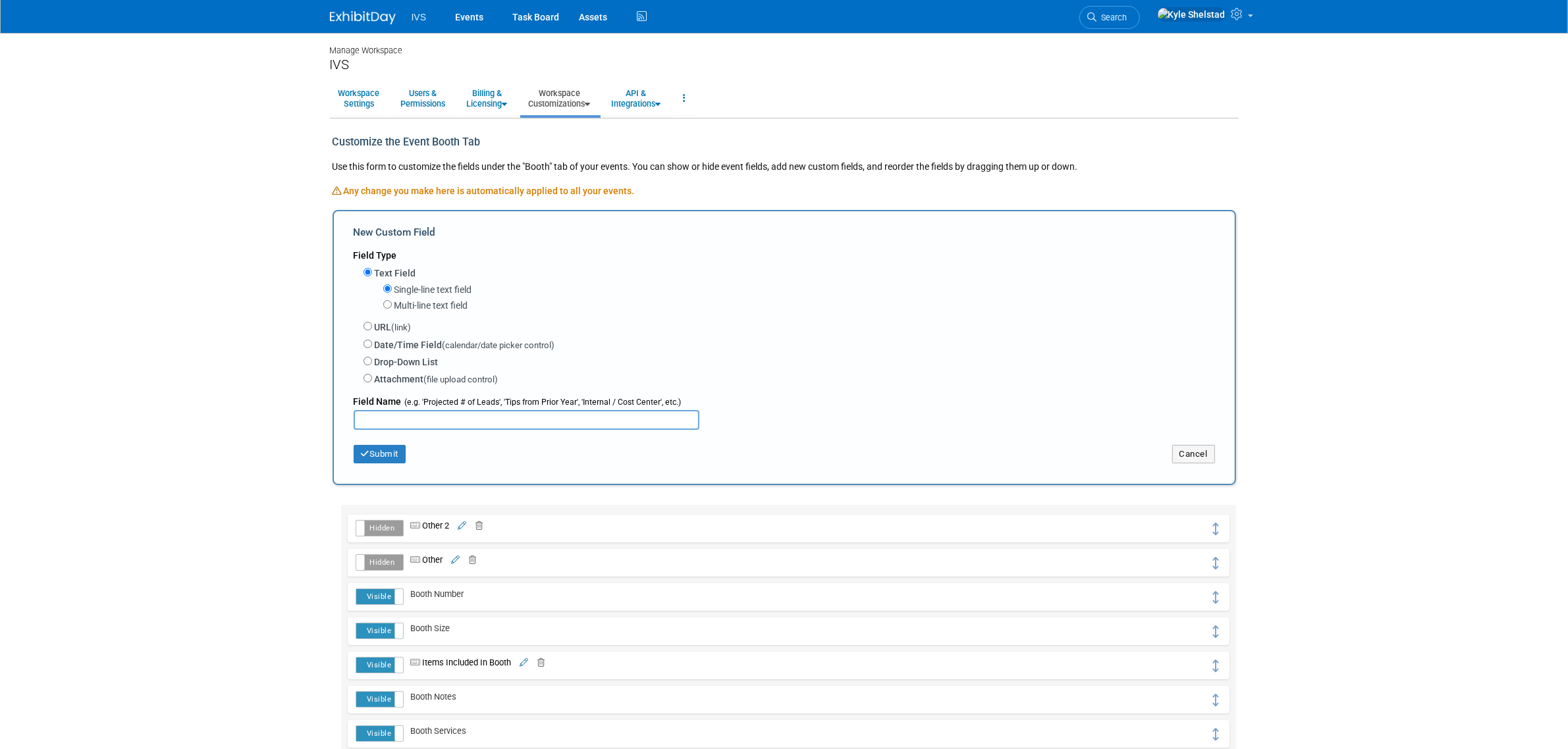
click at [389, 325] on label "URL (link)" at bounding box center [393, 327] width 37 height 14
click at [372, 325] on input "URL (link)" at bounding box center [367, 326] width 8 height 8
radio input "true"
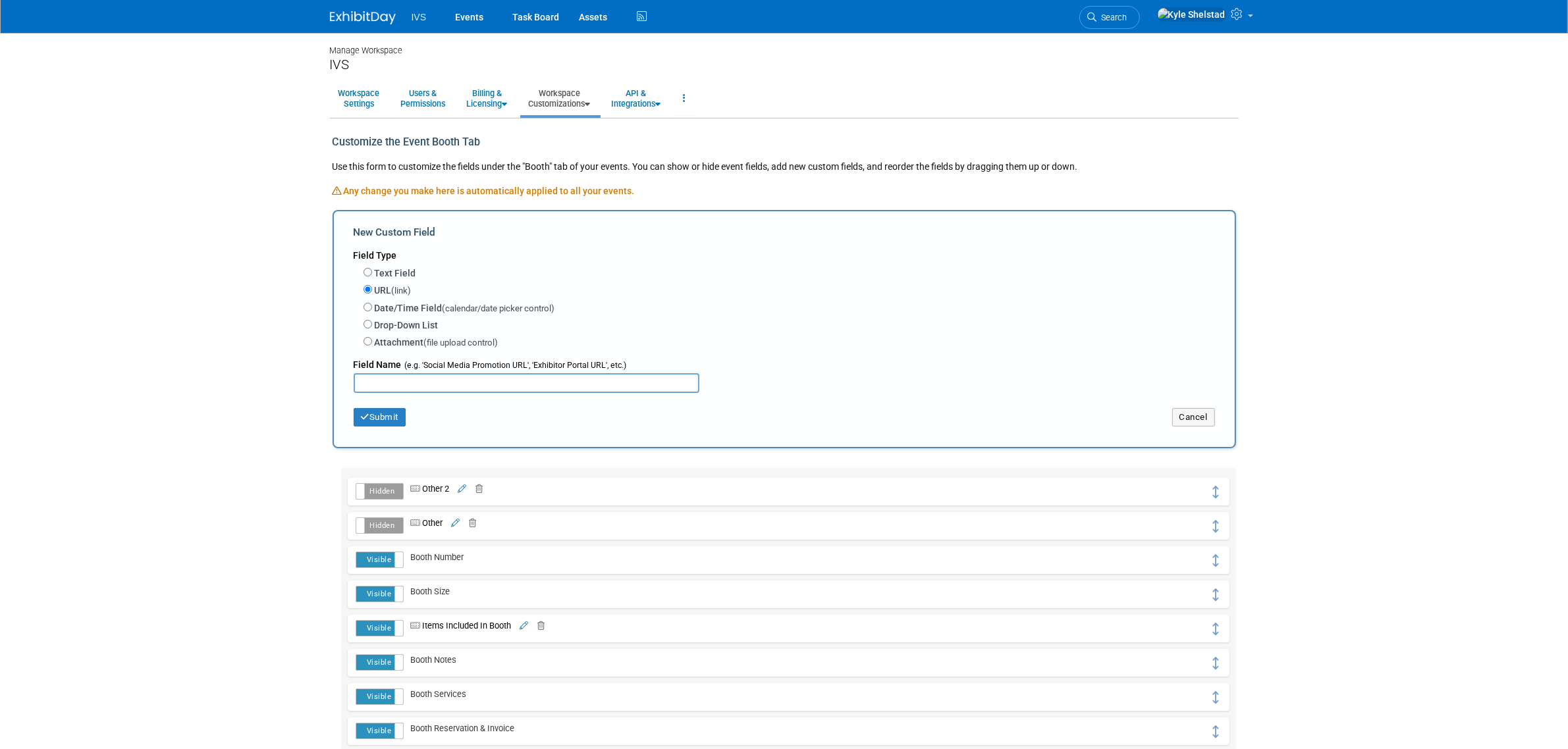
click at [439, 376] on input "text" at bounding box center [526, 383] width 346 height 20
type input "Exhibitor Manual"
click at [390, 419] on button "Submit" at bounding box center [379, 417] width 52 height 18
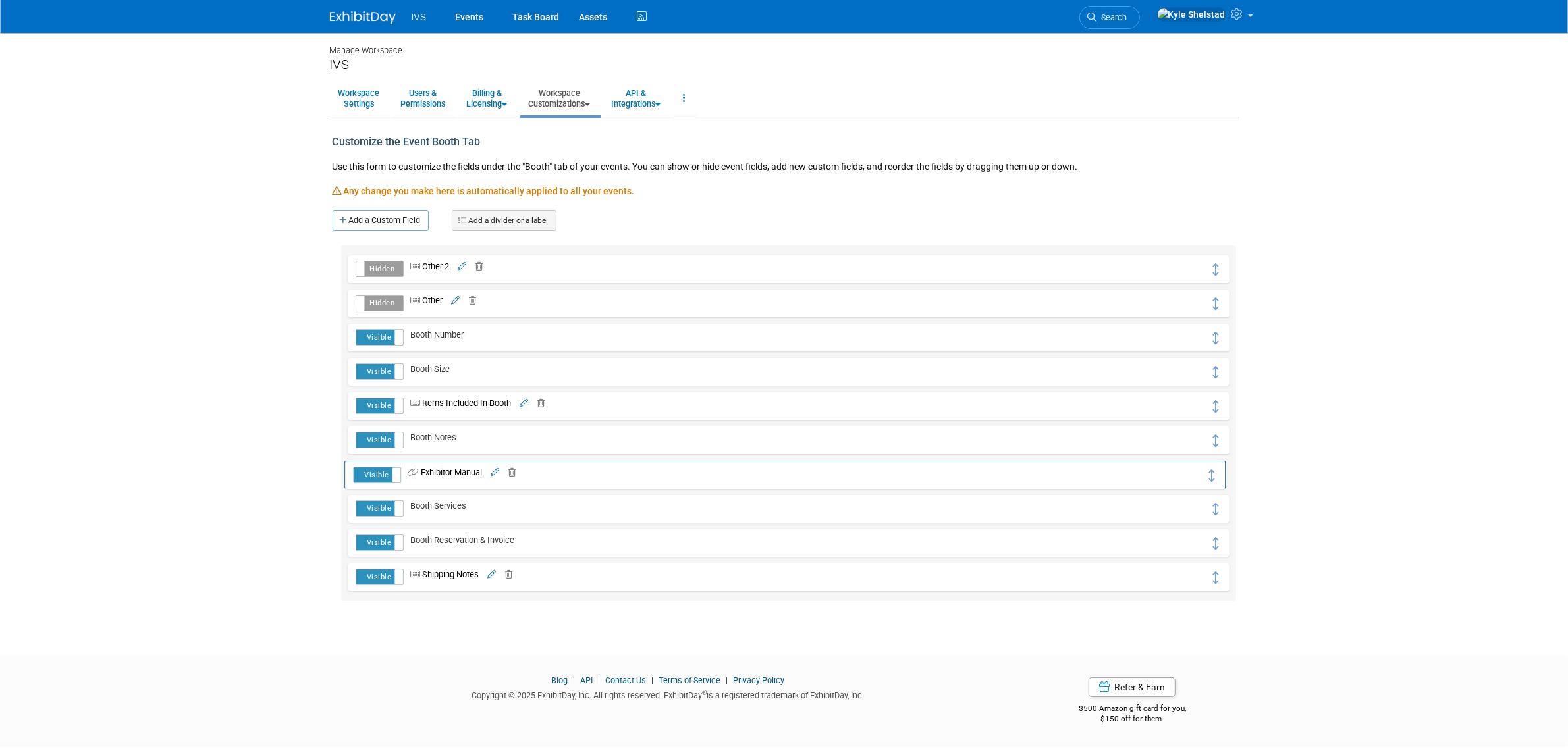
drag, startPoint x: 1217, startPoint y: 274, endPoint x: 1214, endPoint y: 480, distance: 206.0
click at [475, 18] on link "Events" at bounding box center [469, 16] width 48 height 33
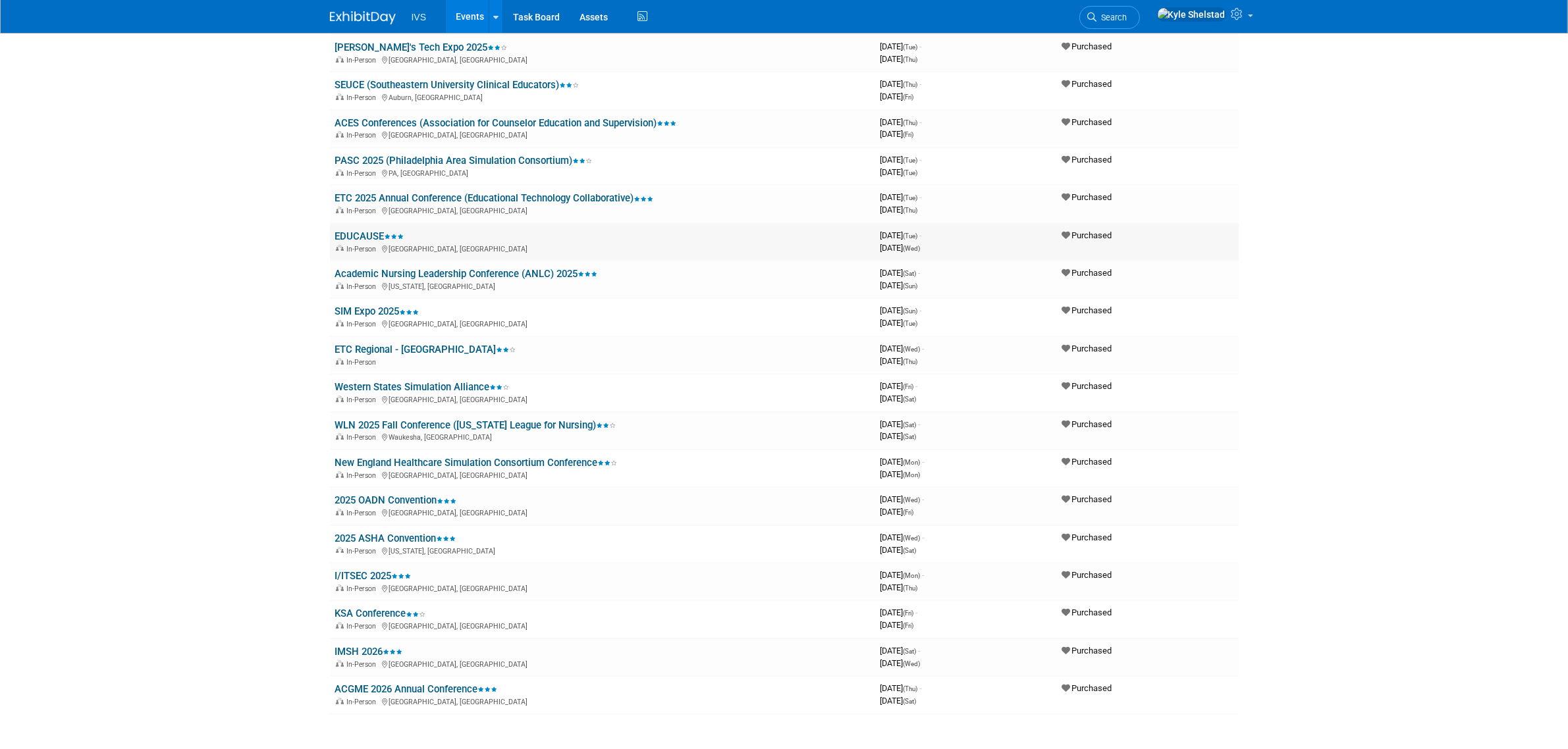
scroll to position [110, 0]
click at [429, 273] on link "Academic Nursing Leadership Conference (ANLC) 2025" at bounding box center [467, 273] width 263 height 12
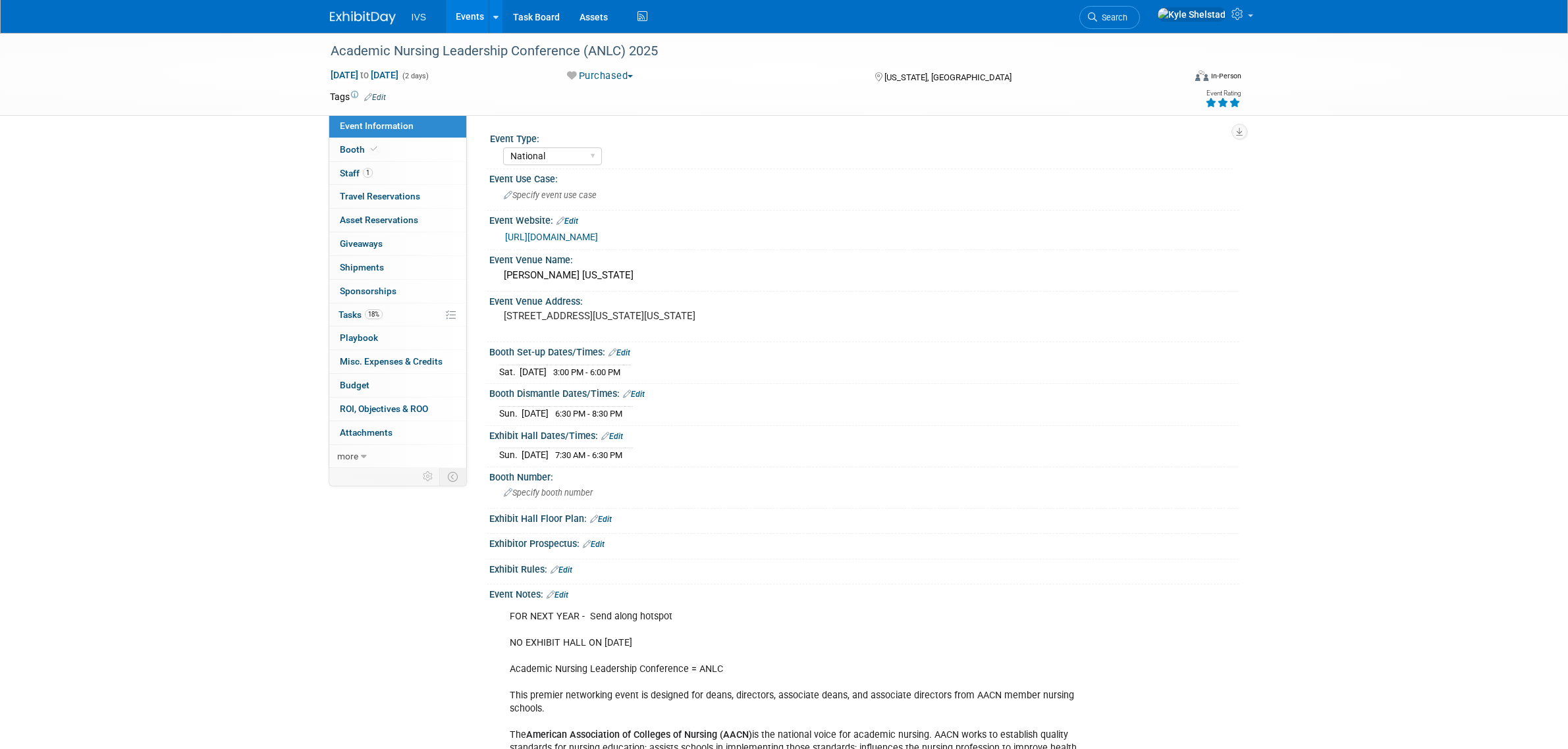
select select "National"
click at [410, 144] on link "Booth" at bounding box center [397, 149] width 137 height 23
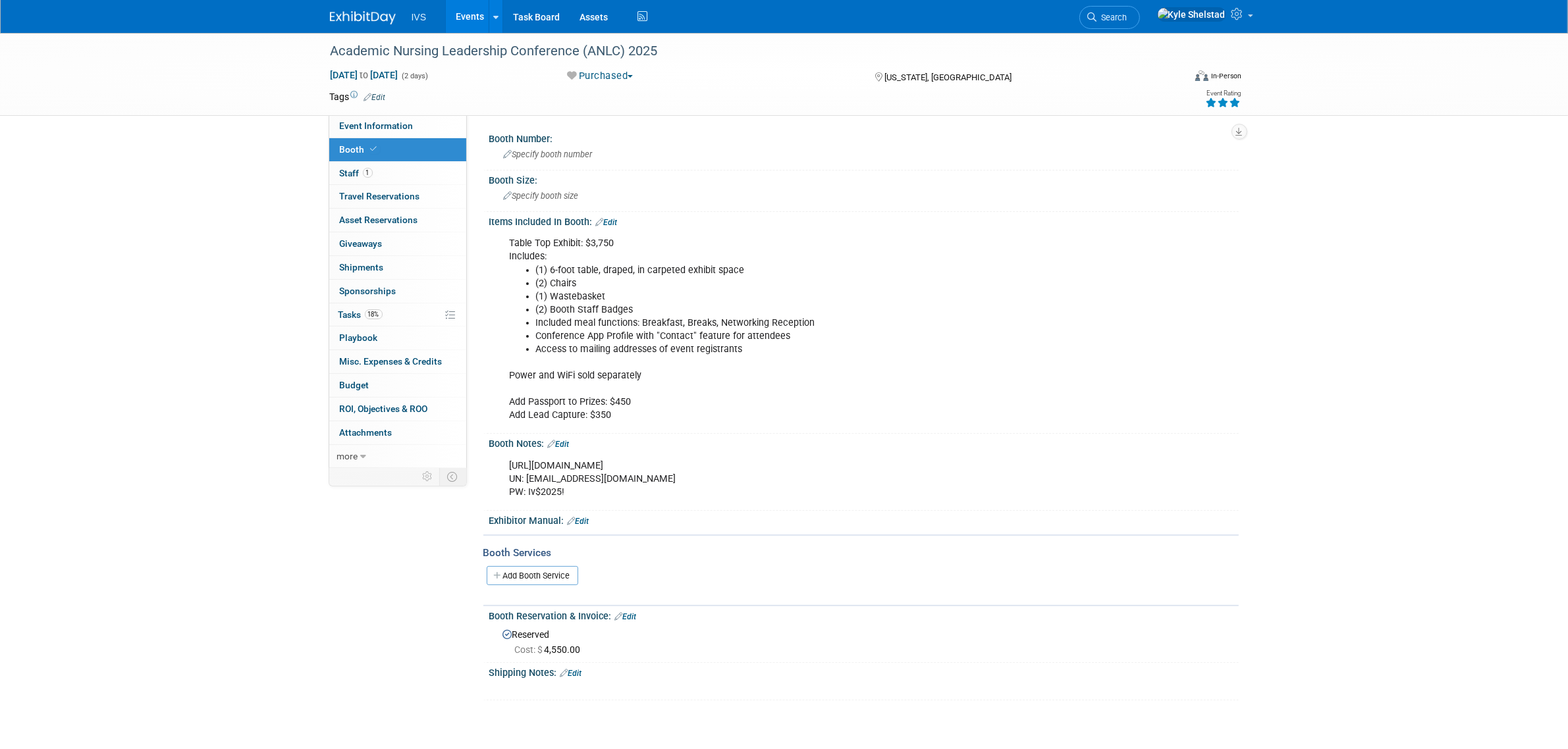
click at [584, 521] on link "Edit" at bounding box center [578, 521] width 22 height 9
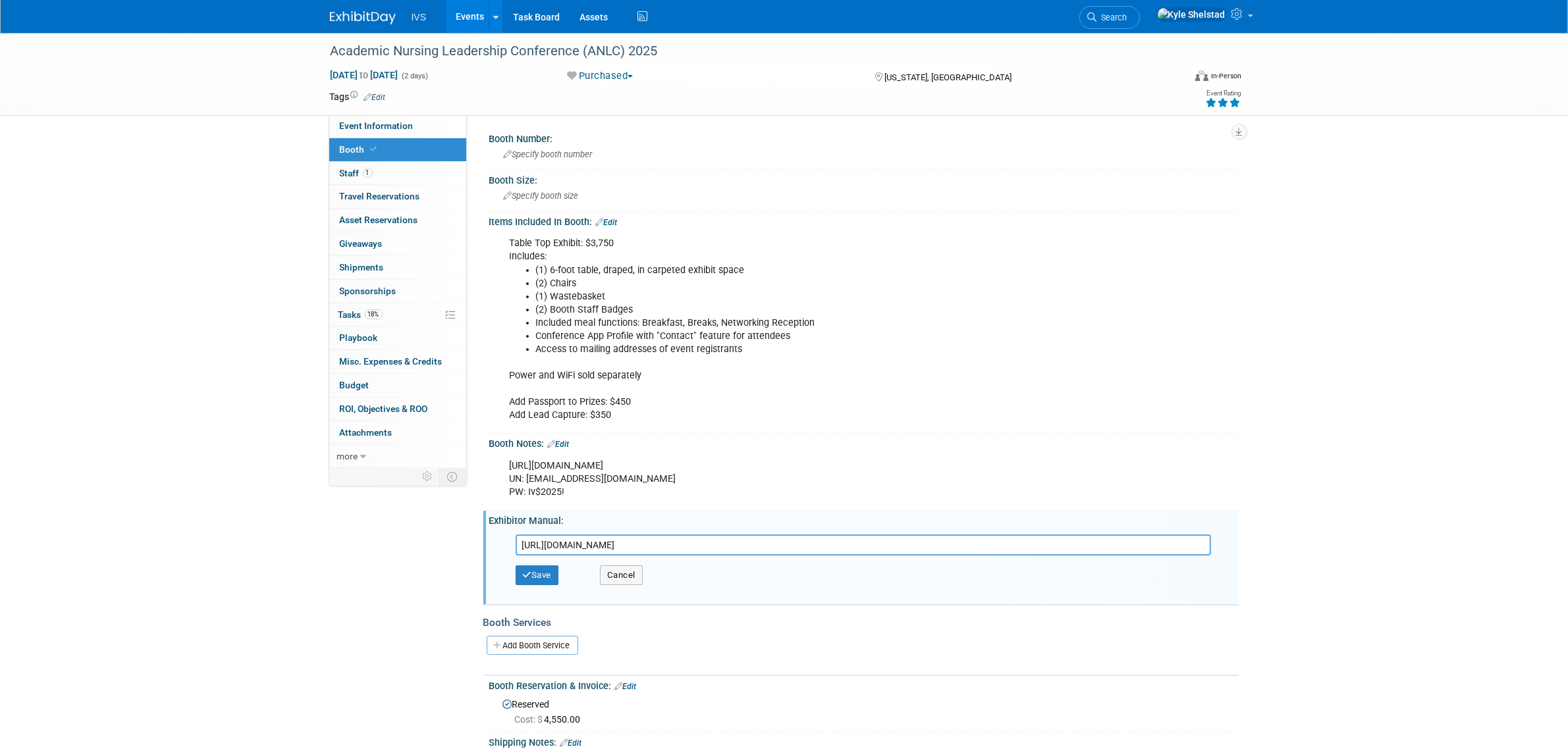
scroll to position [0, 169]
type input "[URL][DOMAIN_NAME]"
click at [548, 570] on button "Save" at bounding box center [537, 575] width 43 height 20
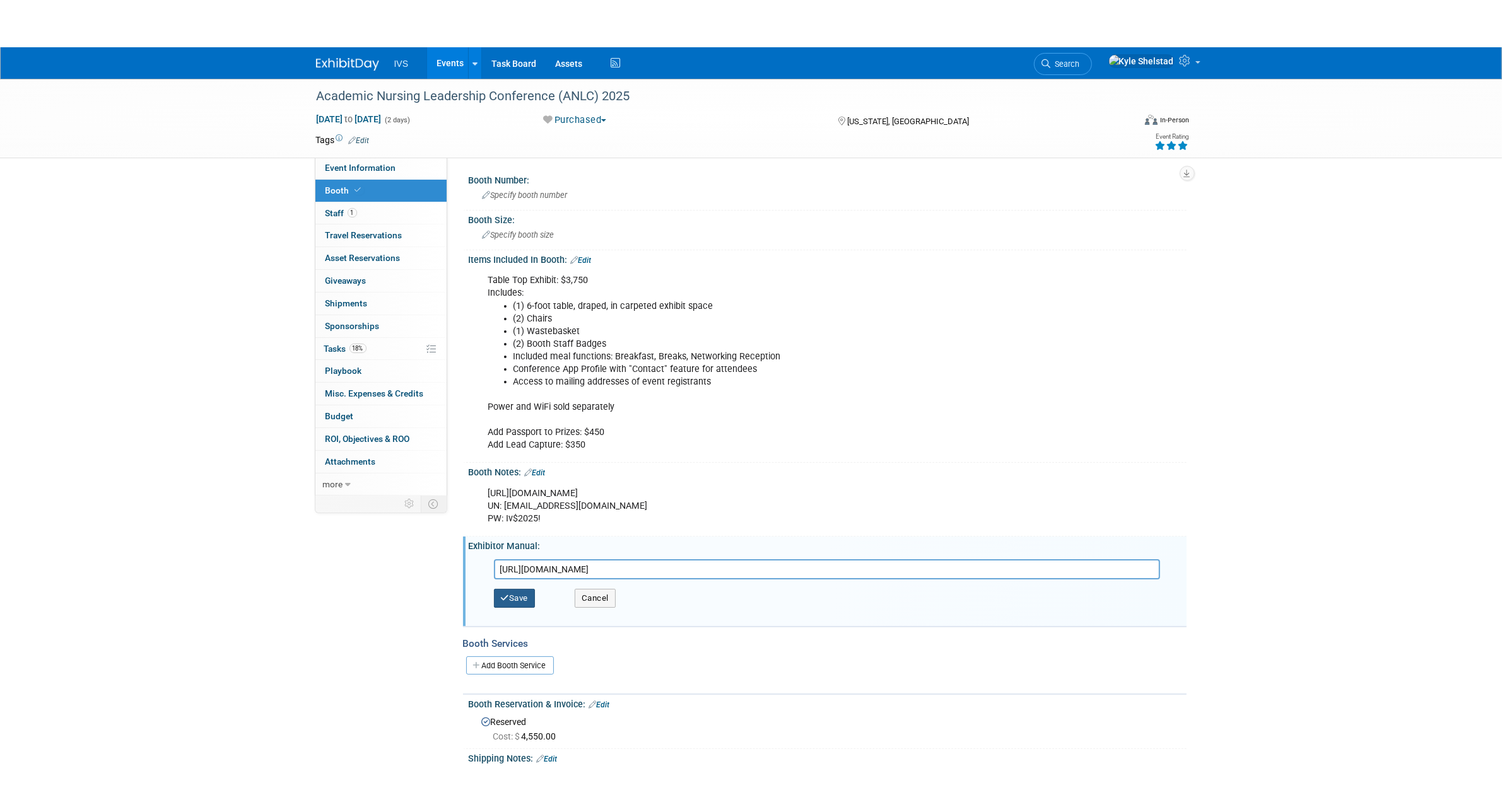
scroll to position [0, 0]
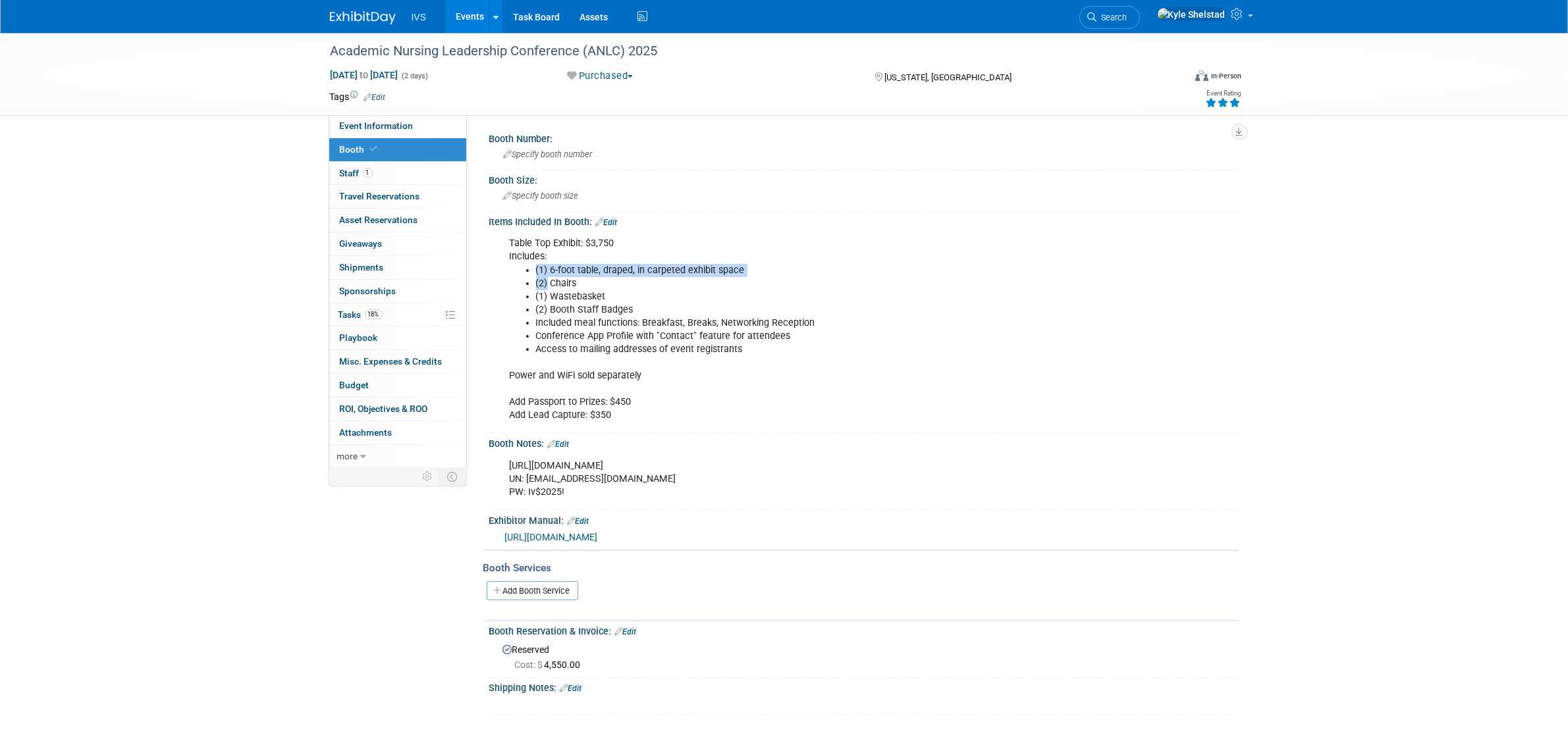
drag, startPoint x: 548, startPoint y: 279, endPoint x: 644, endPoint y: 366, distance: 129.6
click at [643, 366] on div "Table Top Exhibit: $3,750 Includes: (1) 6-foot table, draped, in carpeted exhib…" at bounding box center [798, 329] width 594 height 198
click at [687, 332] on li "Conference App Profile with "Contact" feature for attendees" at bounding box center [811, 336] width 550 height 13
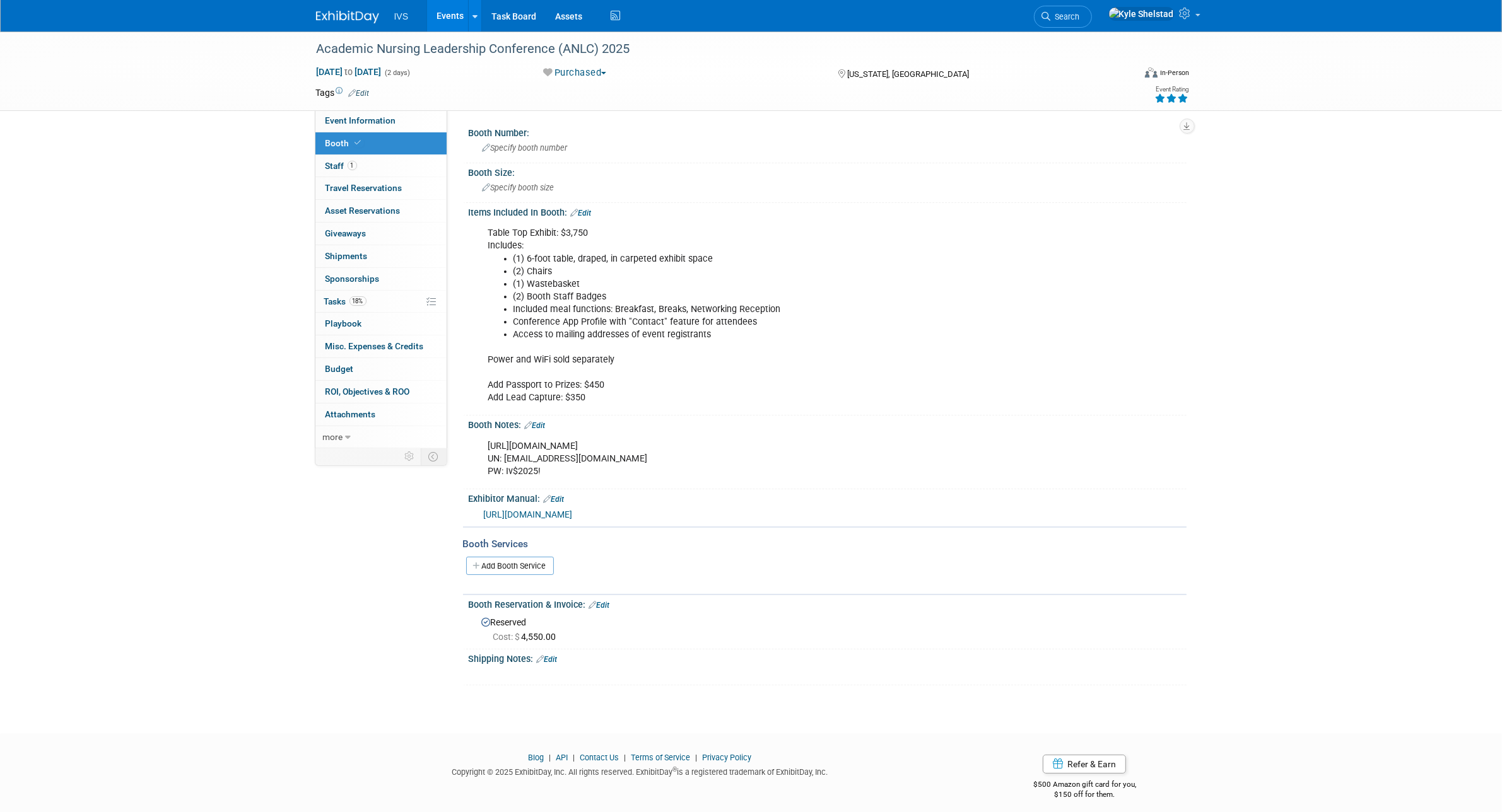
click at [458, 16] on link "Events" at bounding box center [450, 15] width 46 height 31
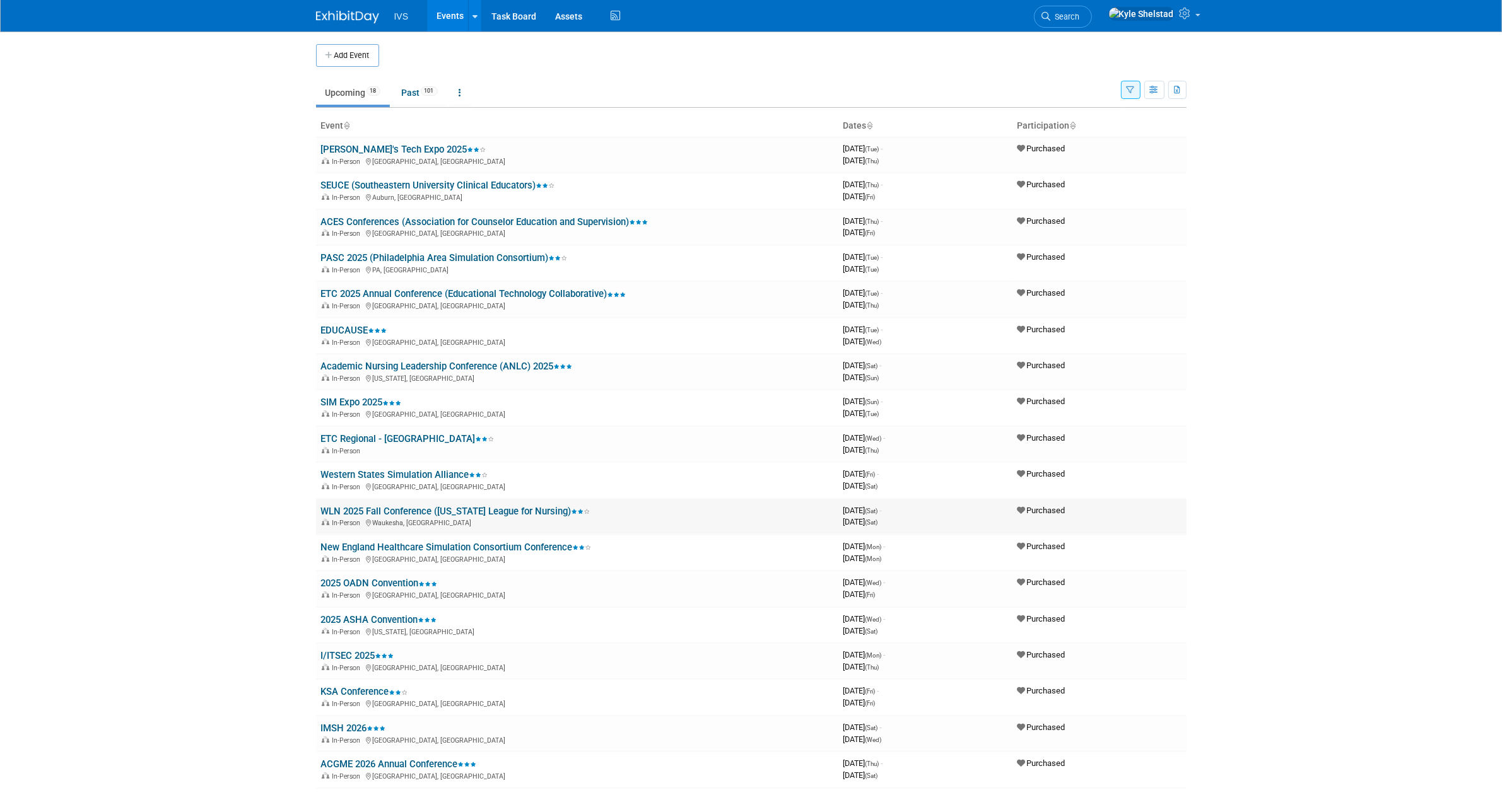
click at [495, 506] on link "WLN 2025 Fall Conference ([US_STATE] League for Nursing)" at bounding box center [456, 511] width 270 height 11
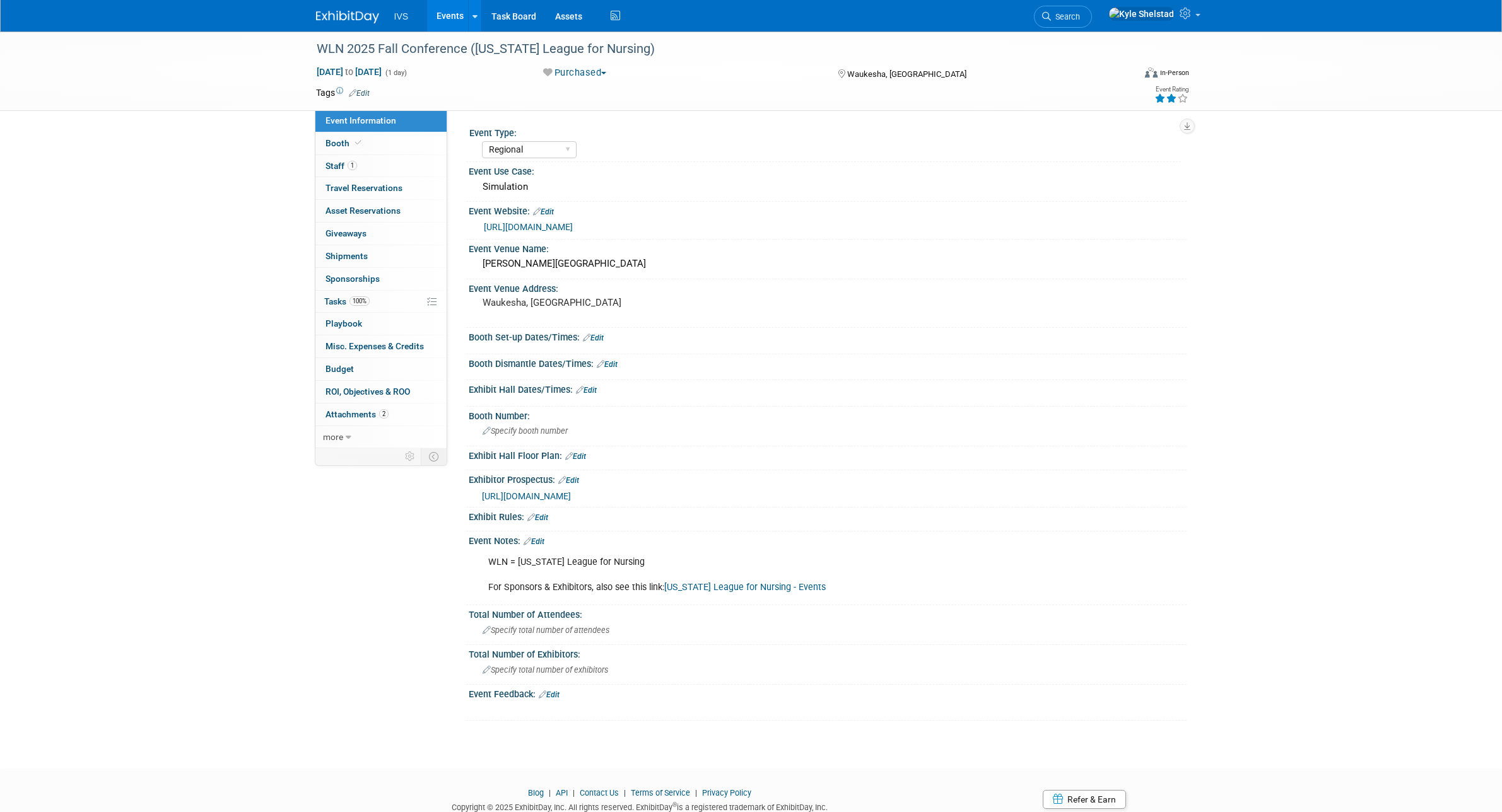
select select "Regional"
click at [394, 138] on link "Booth" at bounding box center [381, 143] width 131 height 22
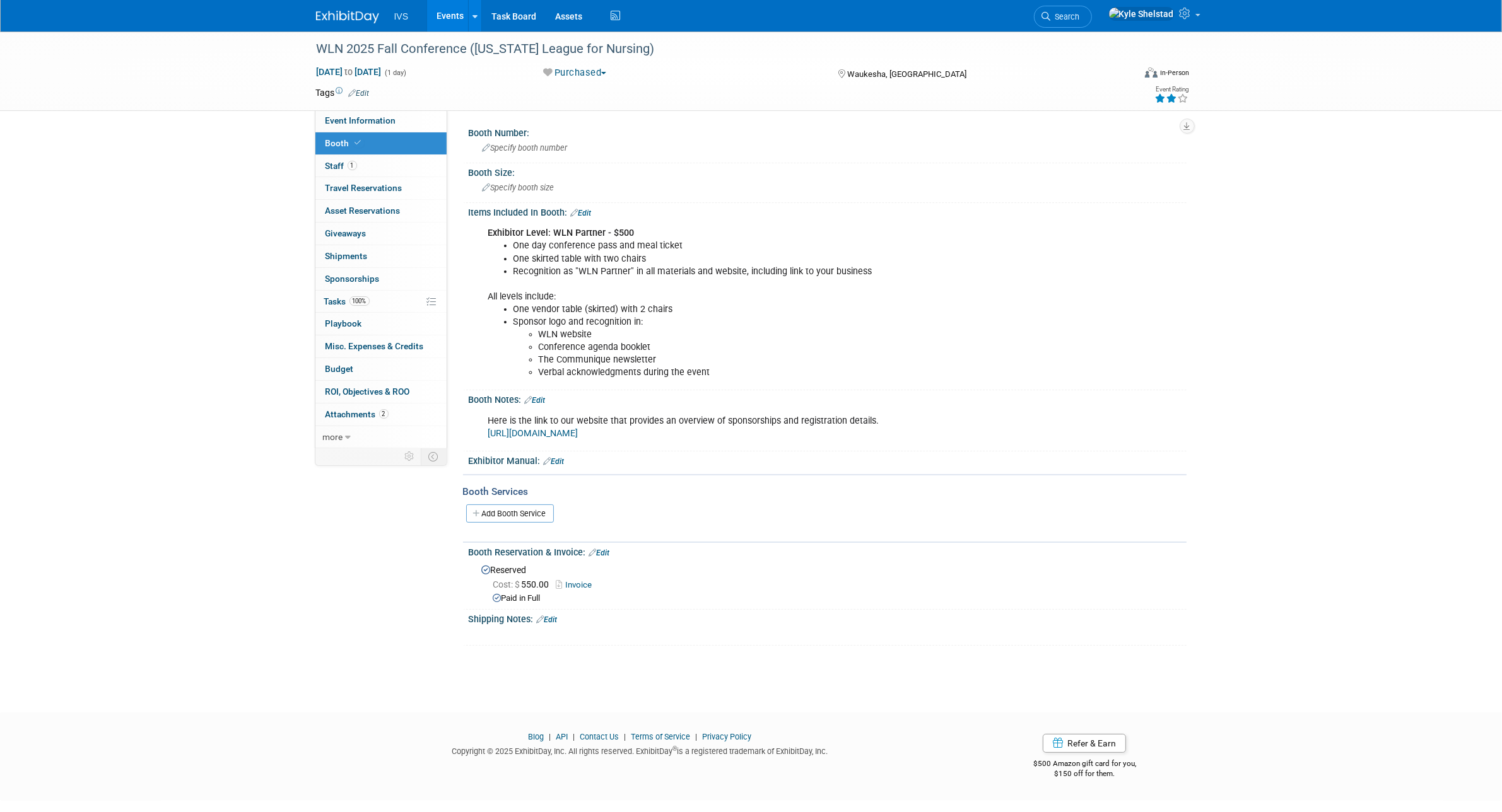
drag, startPoint x: 511, startPoint y: 240, endPoint x: 632, endPoint y: 275, distance: 126.0
click at [632, 275] on ul "One day conference pass and meal ticket One skirted table with two chairs Recog…" at bounding box center [764, 258] width 552 height 38
click at [632, 275] on li "Recognition as "WLN Partner" in all materials and website, including link to yo…" at bounding box center [777, 272] width 527 height 13
drag, startPoint x: 543, startPoint y: 252, endPoint x: 685, endPoint y: 304, distance: 151.2
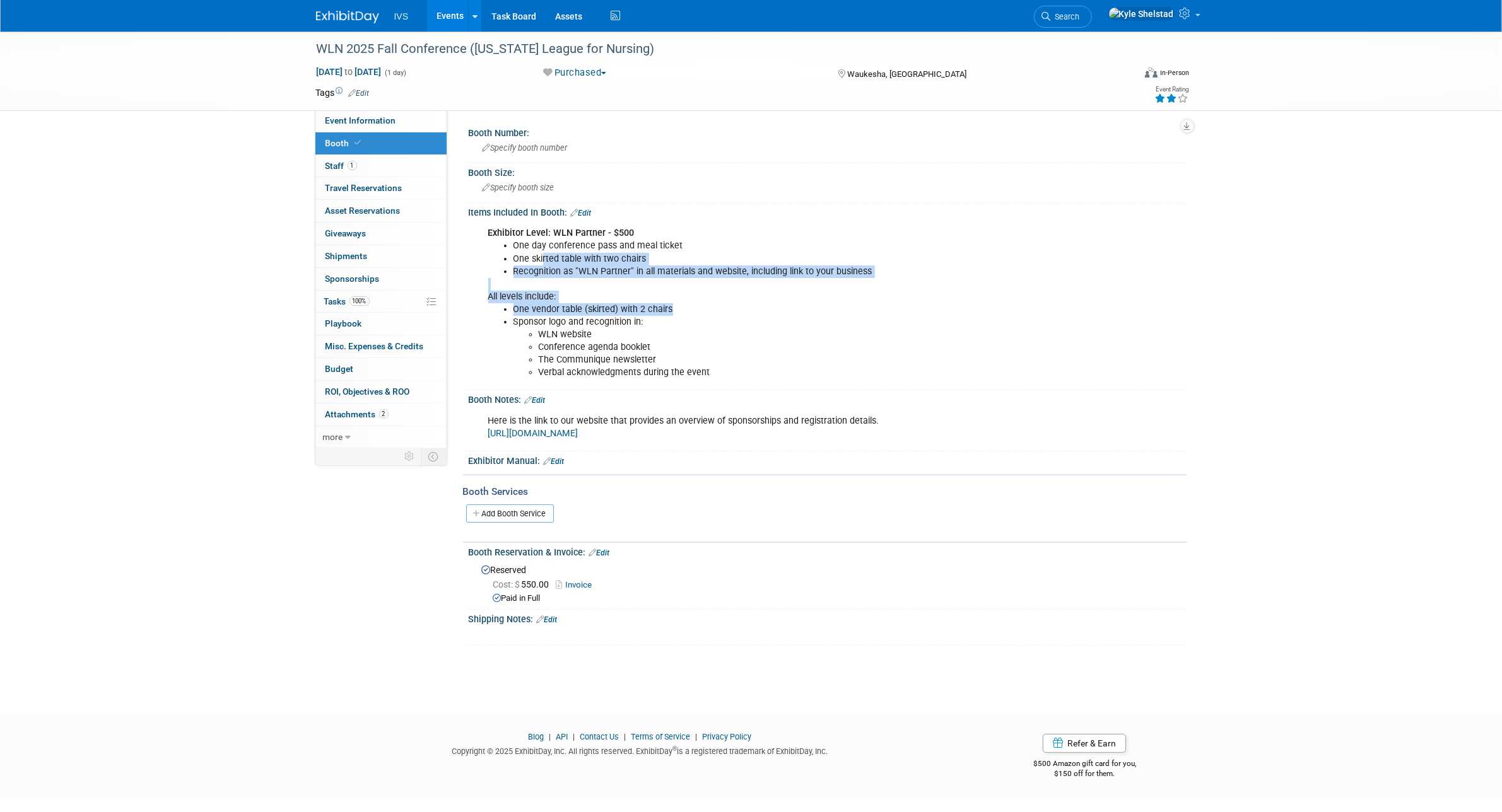
click at [685, 304] on div "Exhibitor Level: WLN Partner - $500 One day conference pass and meal ticket One…" at bounding box center [764, 303] width 569 height 165
click at [685, 304] on li "One vendor table (skirted) with 2 chairs" at bounding box center [777, 310] width 527 height 13
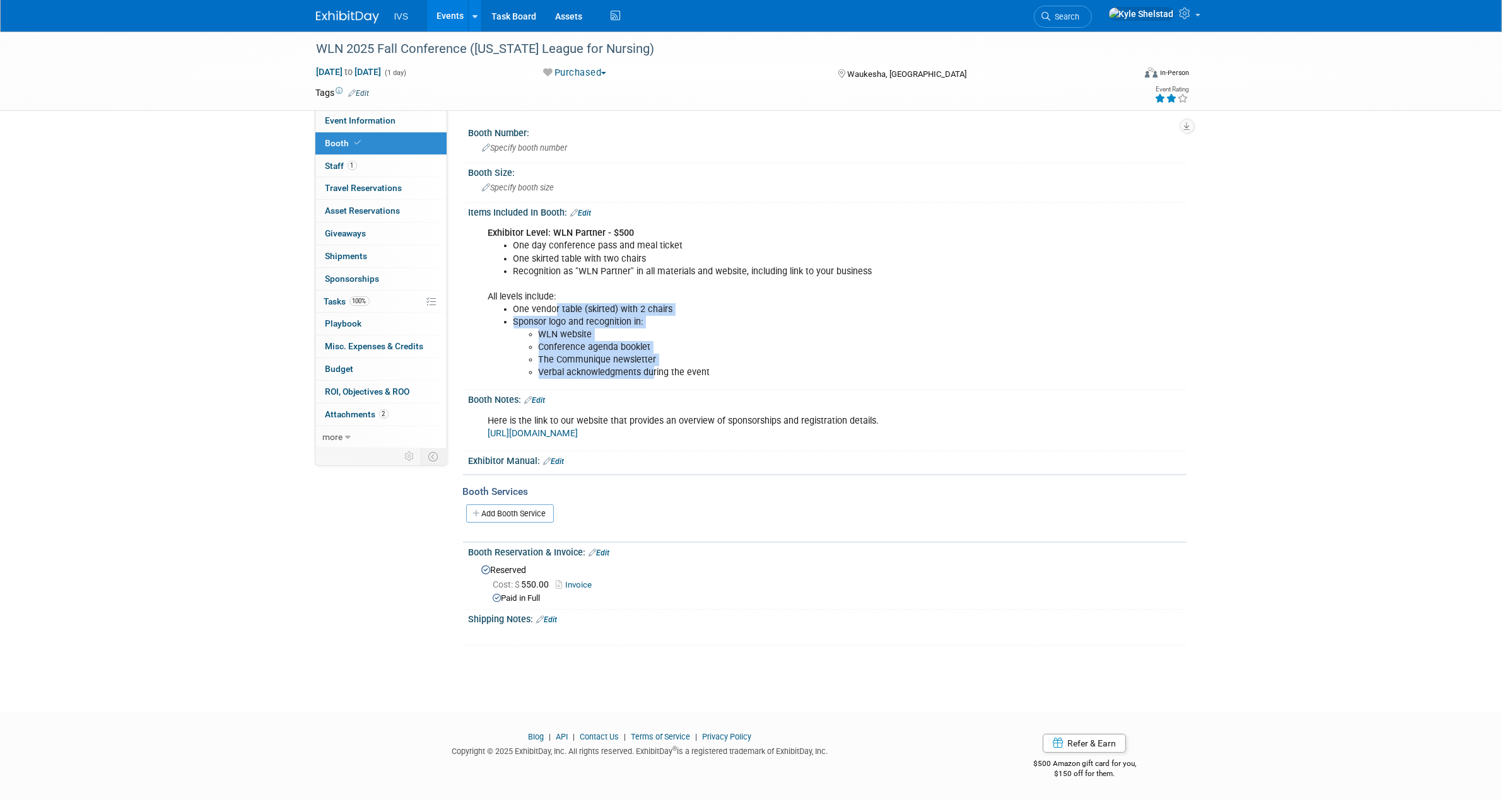
drag, startPoint x: 556, startPoint y: 303, endPoint x: 651, endPoint y: 373, distance: 118.0
click at [651, 373] on ul "One vendor table (skirted) with 2 chairs Sponsor logo and recognition in: WLN w…" at bounding box center [764, 341] width 552 height 76
click at [651, 373] on li "Verbal acknowledgments during the event" at bounding box center [789, 373] width 502 height 13
click at [714, 374] on li "Verbal acknowledgments during the event" at bounding box center [789, 373] width 502 height 13
click at [366, 161] on link "1 Staff 1" at bounding box center [381, 166] width 131 height 22
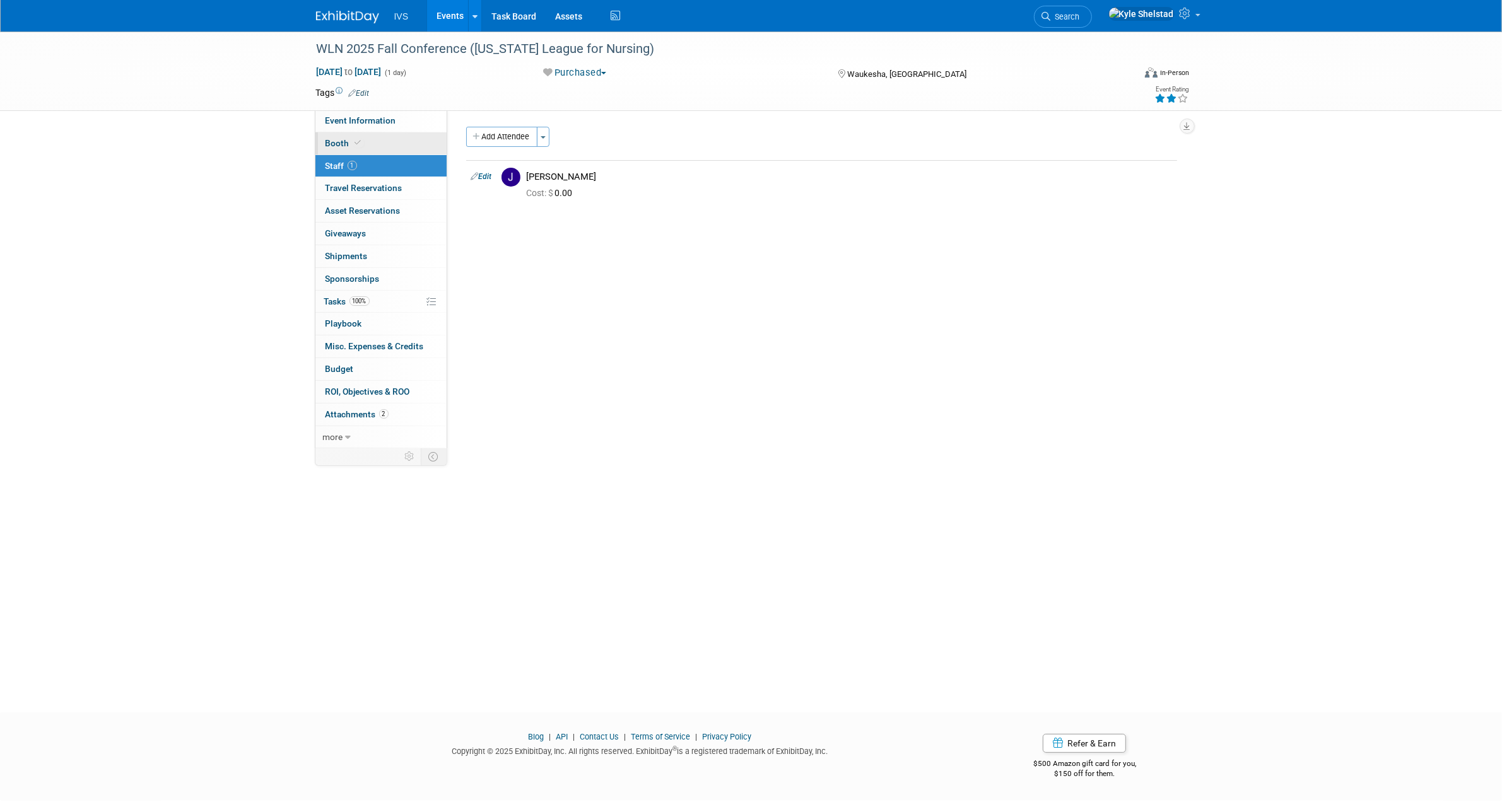
click at [385, 148] on link "Booth" at bounding box center [381, 143] width 131 height 22
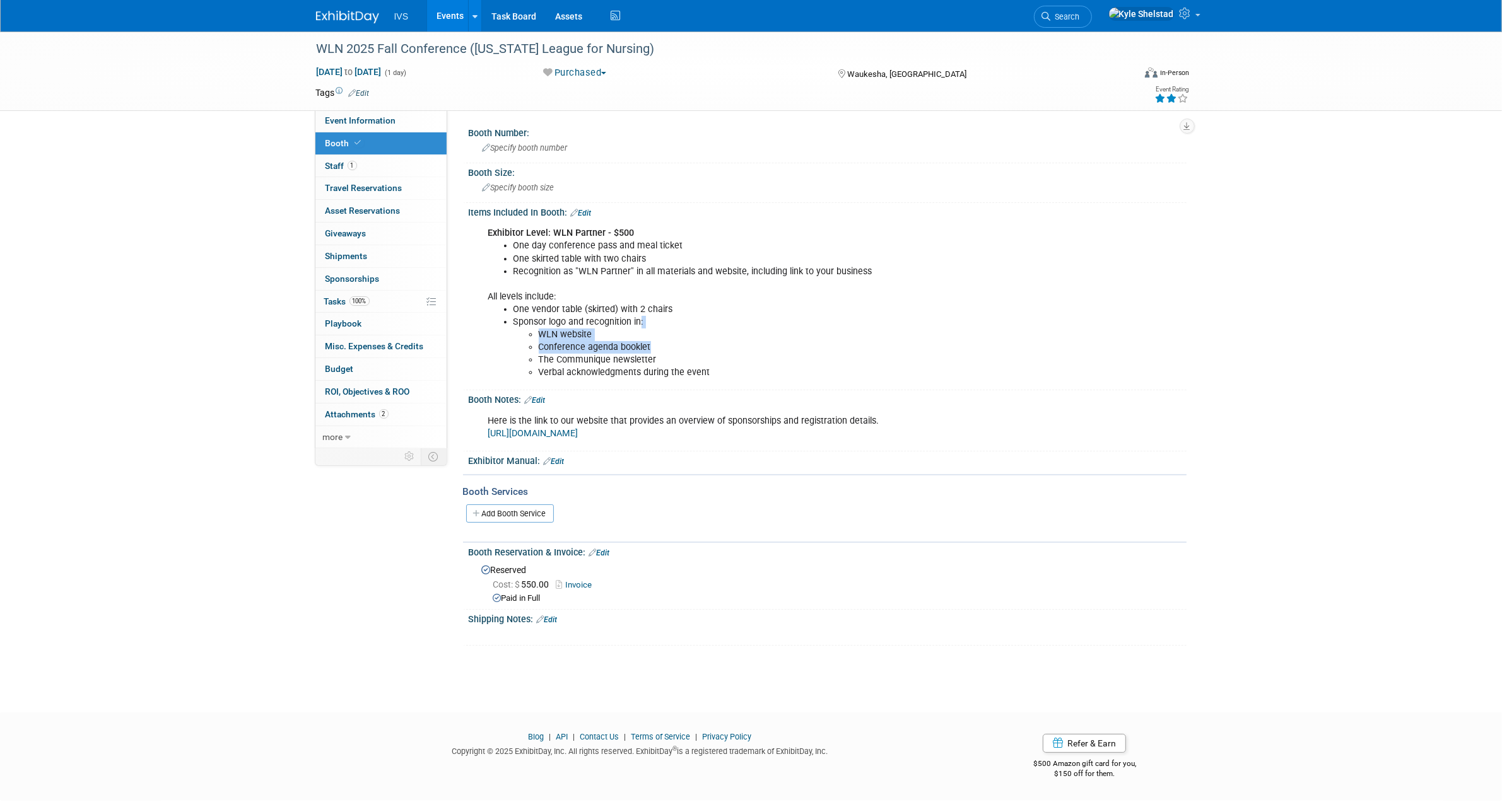
drag, startPoint x: 639, startPoint y: 322, endPoint x: 692, endPoint y: 348, distance: 59.0
click at [692, 348] on ul "One vendor table (skirted) with 2 chairs Sponsor logo and recognition in: WLN w…" at bounding box center [764, 341] width 552 height 76
click at [692, 348] on li "Conference agenda booklet" at bounding box center [789, 347] width 502 height 13
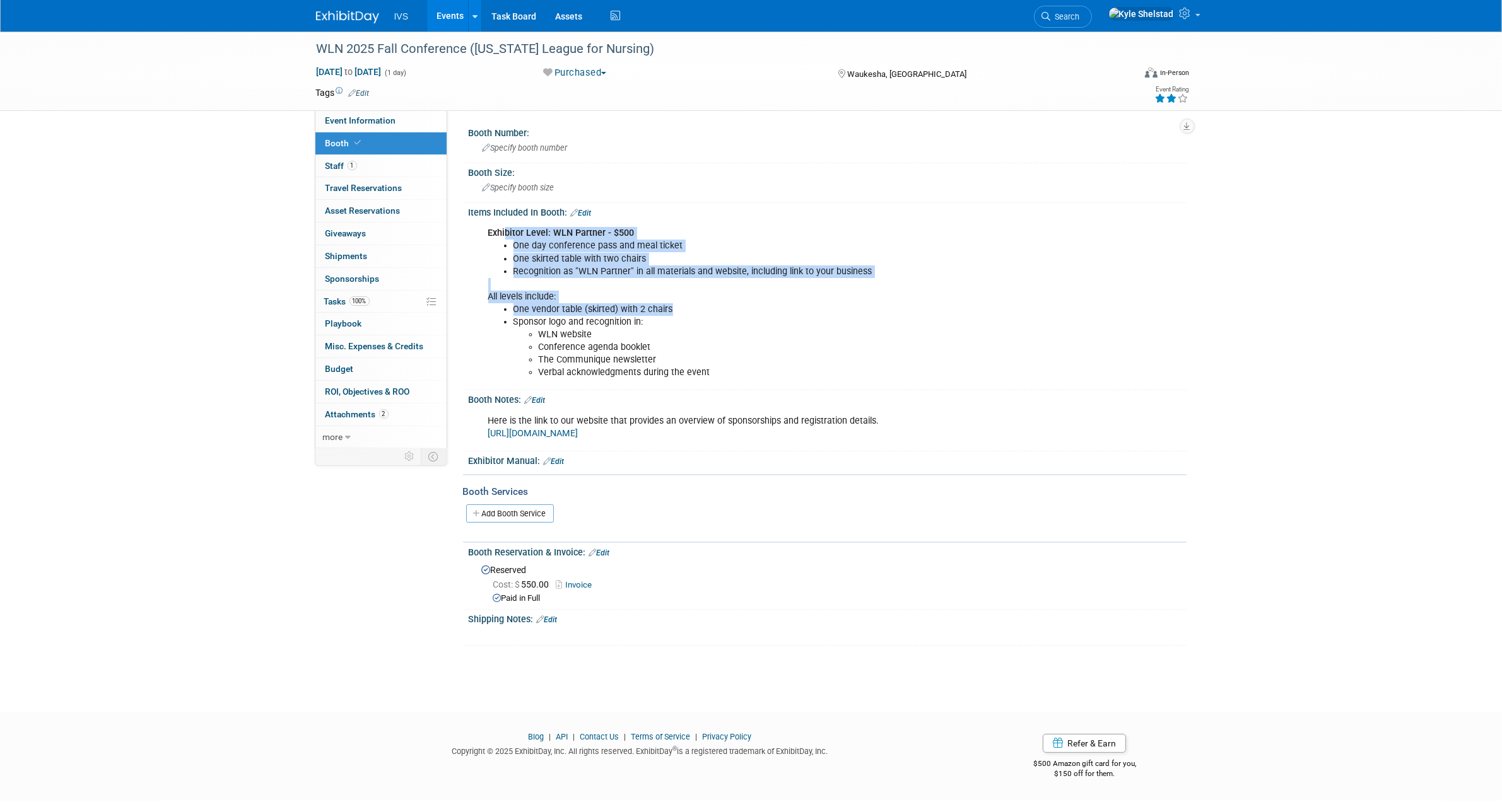
drag, startPoint x: 505, startPoint y: 231, endPoint x: 690, endPoint y: 306, distance: 199.6
click at [690, 306] on div "Exhibitor Level: WLN Partner - $500 One day conference pass and meal ticket One…" at bounding box center [764, 303] width 569 height 165
click at [690, 306] on li "One vendor table (skirted) with 2 chairs" at bounding box center [777, 310] width 527 height 13
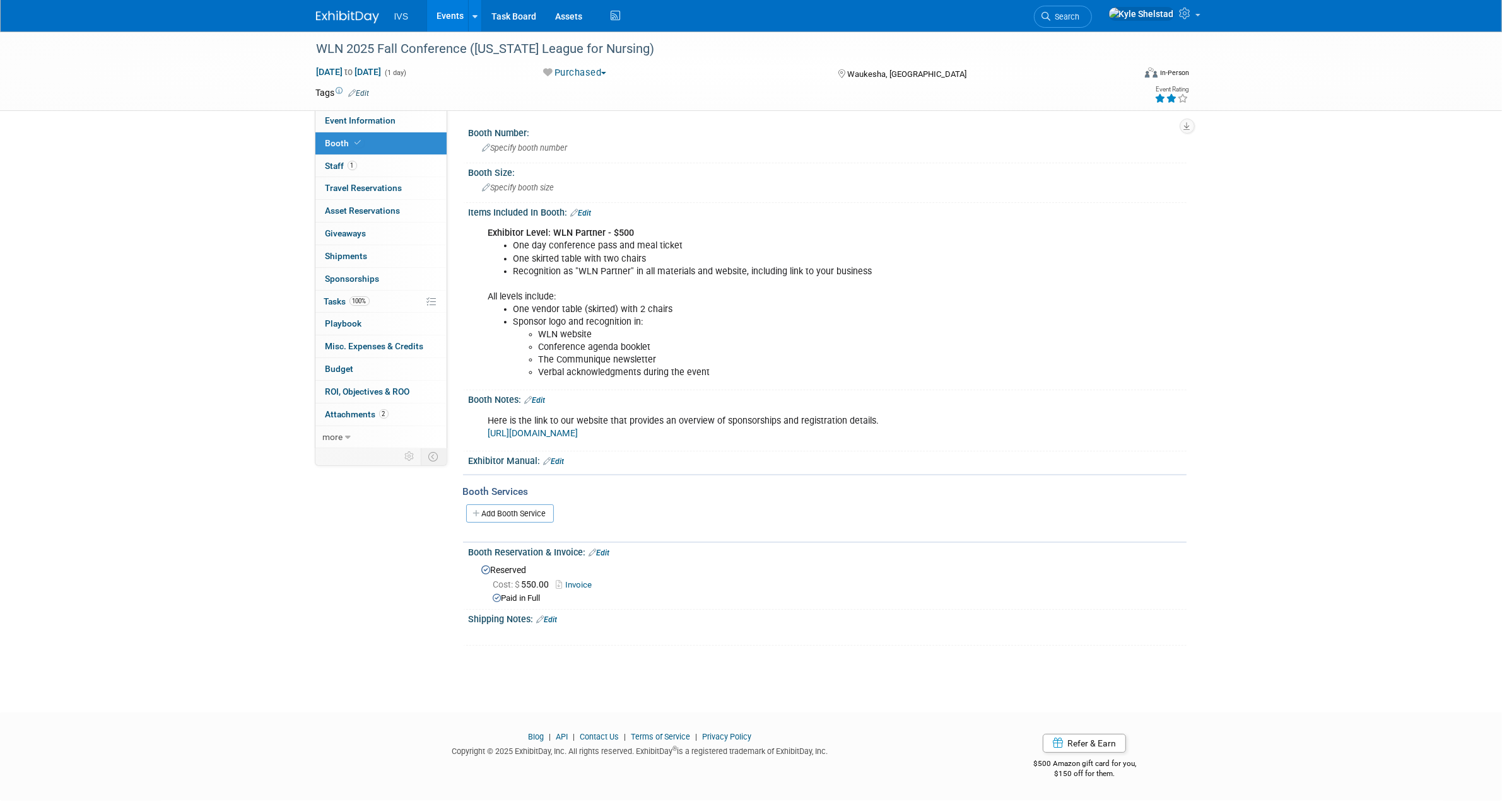
click at [690, 306] on li "One vendor table (skirted) with 2 chairs" at bounding box center [777, 310] width 527 height 13
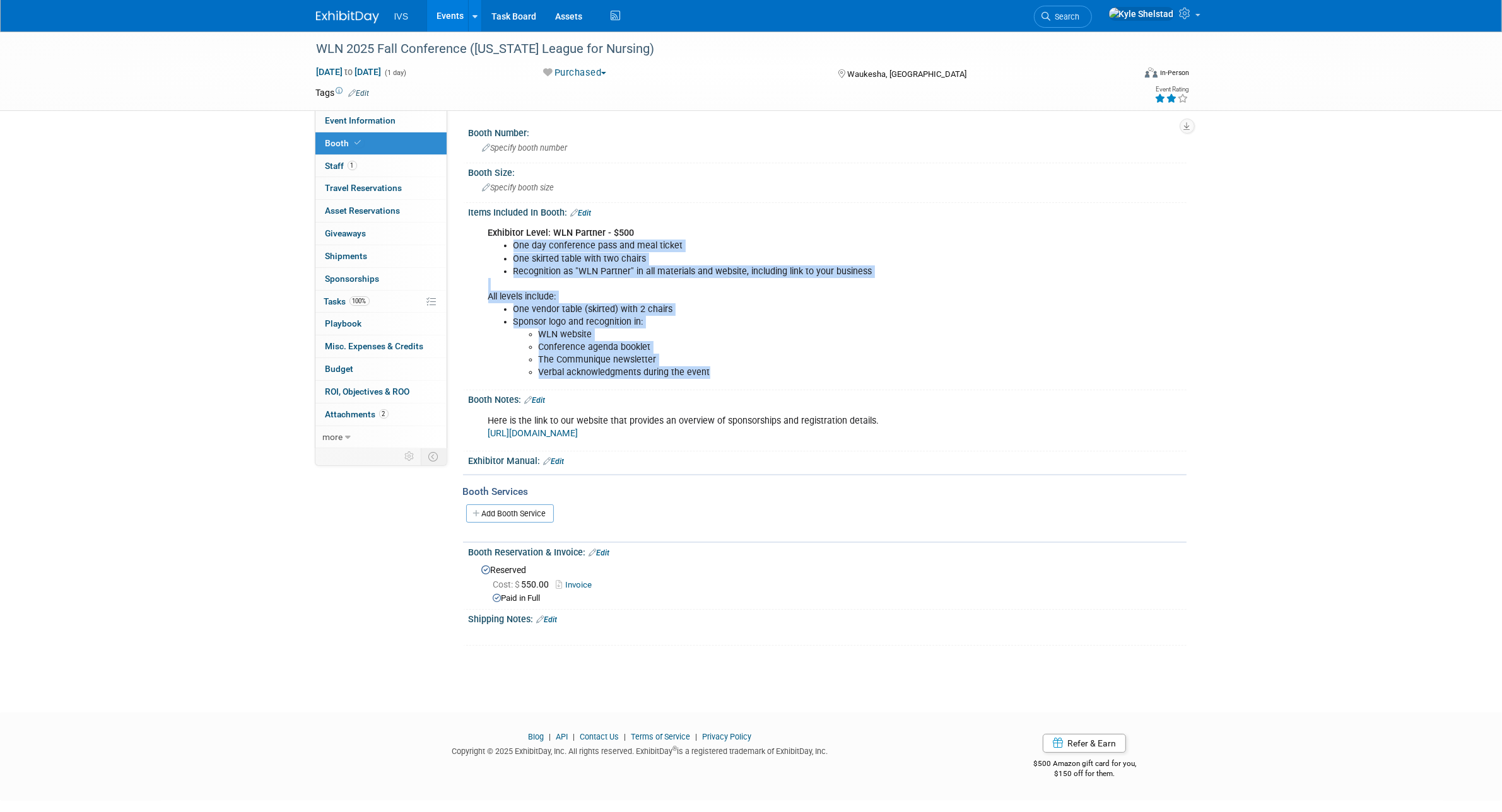
drag, startPoint x: 721, startPoint y: 377, endPoint x: 569, endPoint y: 280, distance: 180.3
click at [569, 280] on div "Exhibitor Level: WLN Partner - $500 One day conference pass and meal ticket One…" at bounding box center [764, 303] width 569 height 165
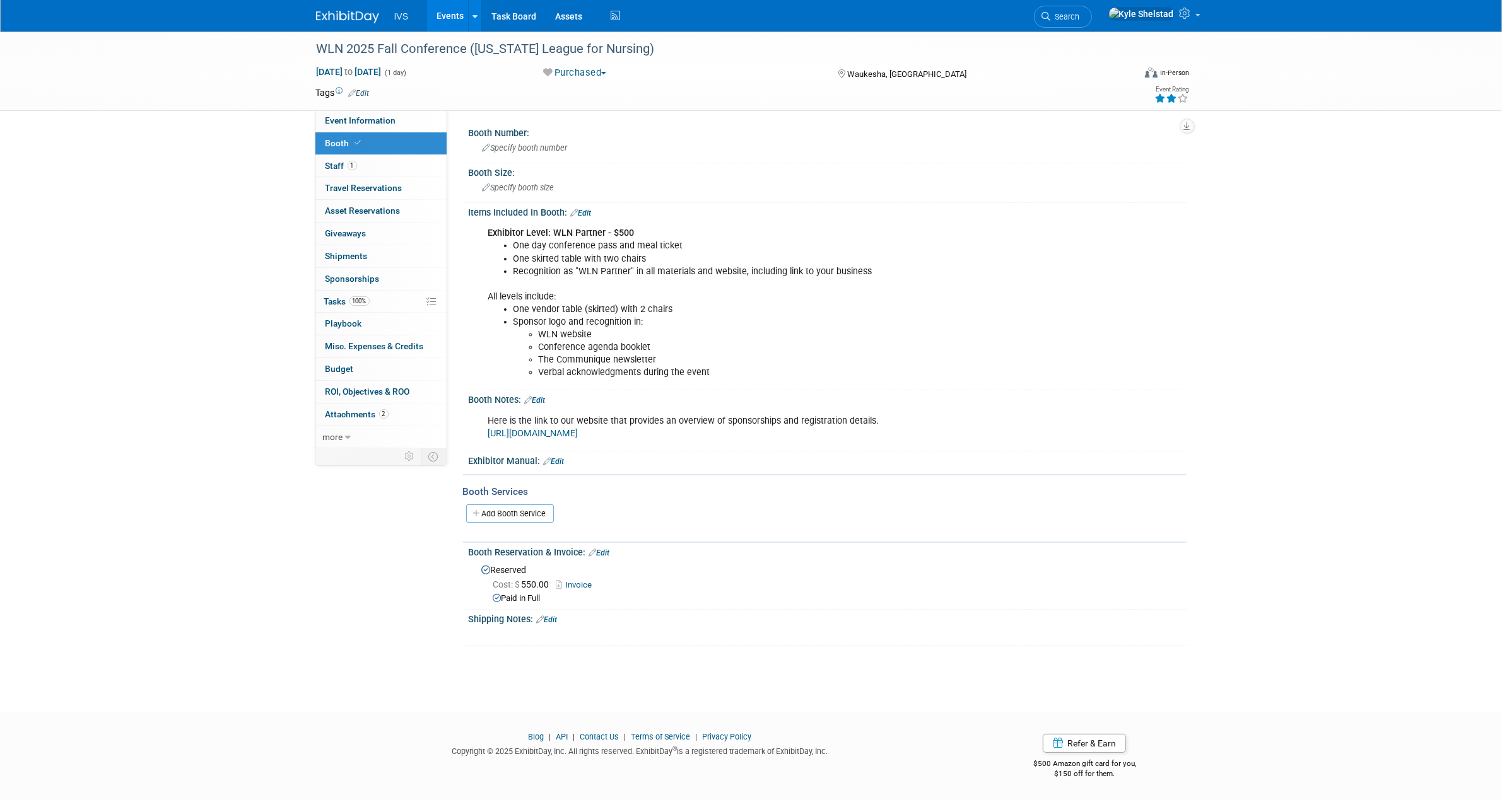
click at [541, 227] on b "Exhibitor Level: WLN Partner - $500" at bounding box center [561, 233] width 147 height 11
click at [446, 9] on link "Events" at bounding box center [450, 15] width 46 height 31
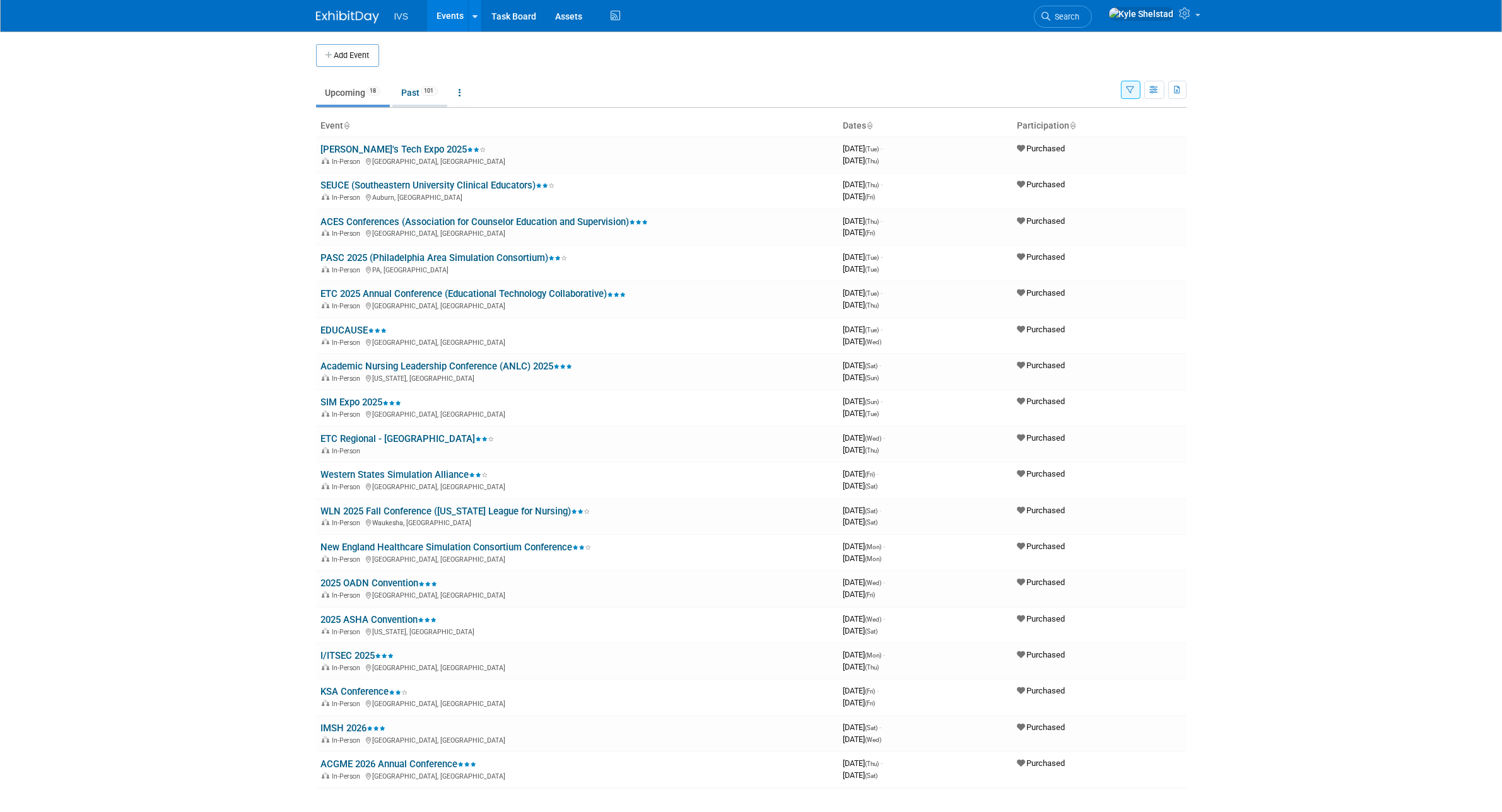
click at [414, 96] on link "Past 101" at bounding box center [419, 93] width 55 height 24
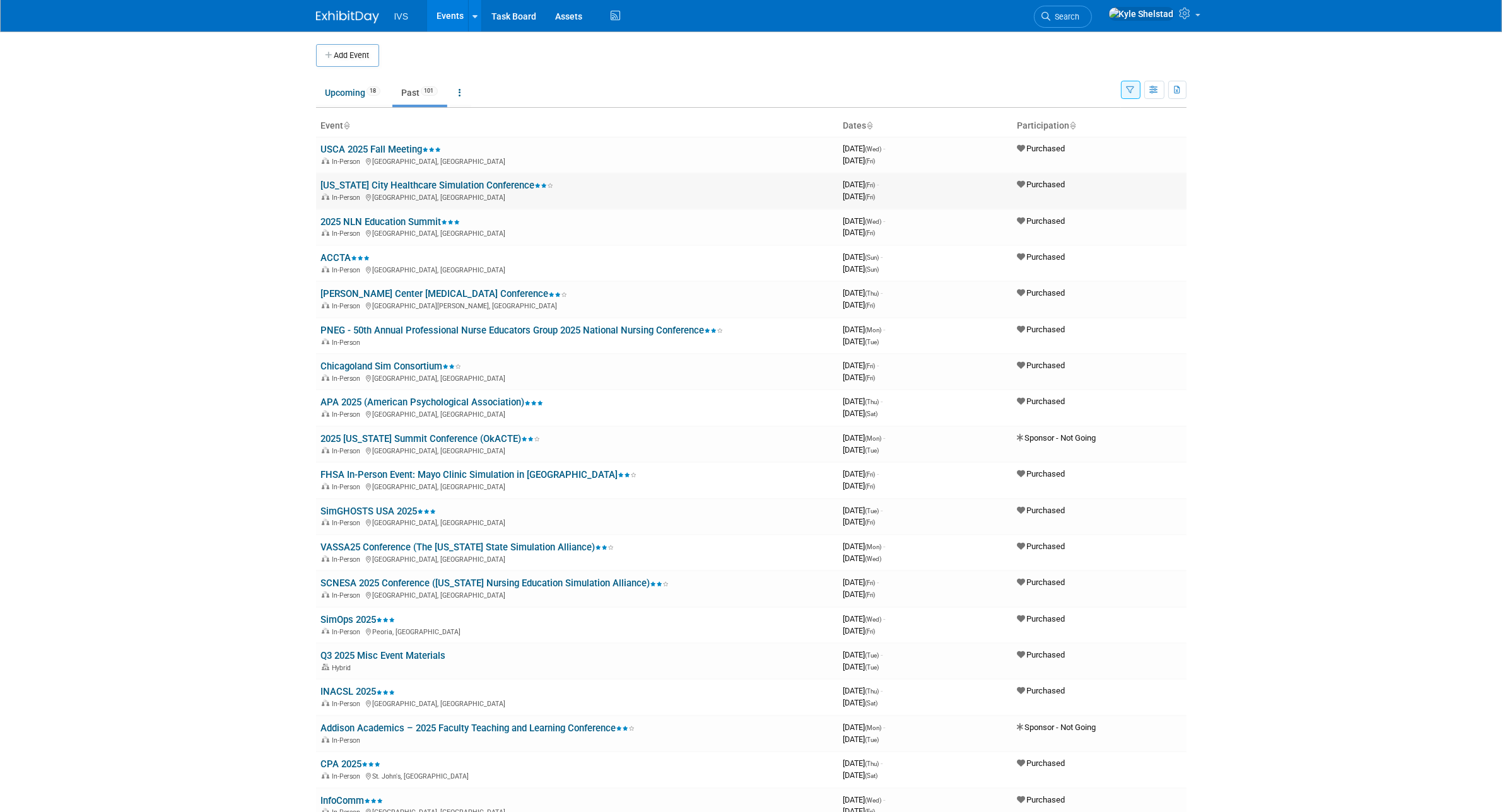
click at [464, 188] on link "[US_STATE] City Healthcare Simulation Conference" at bounding box center [438, 185] width 233 height 11
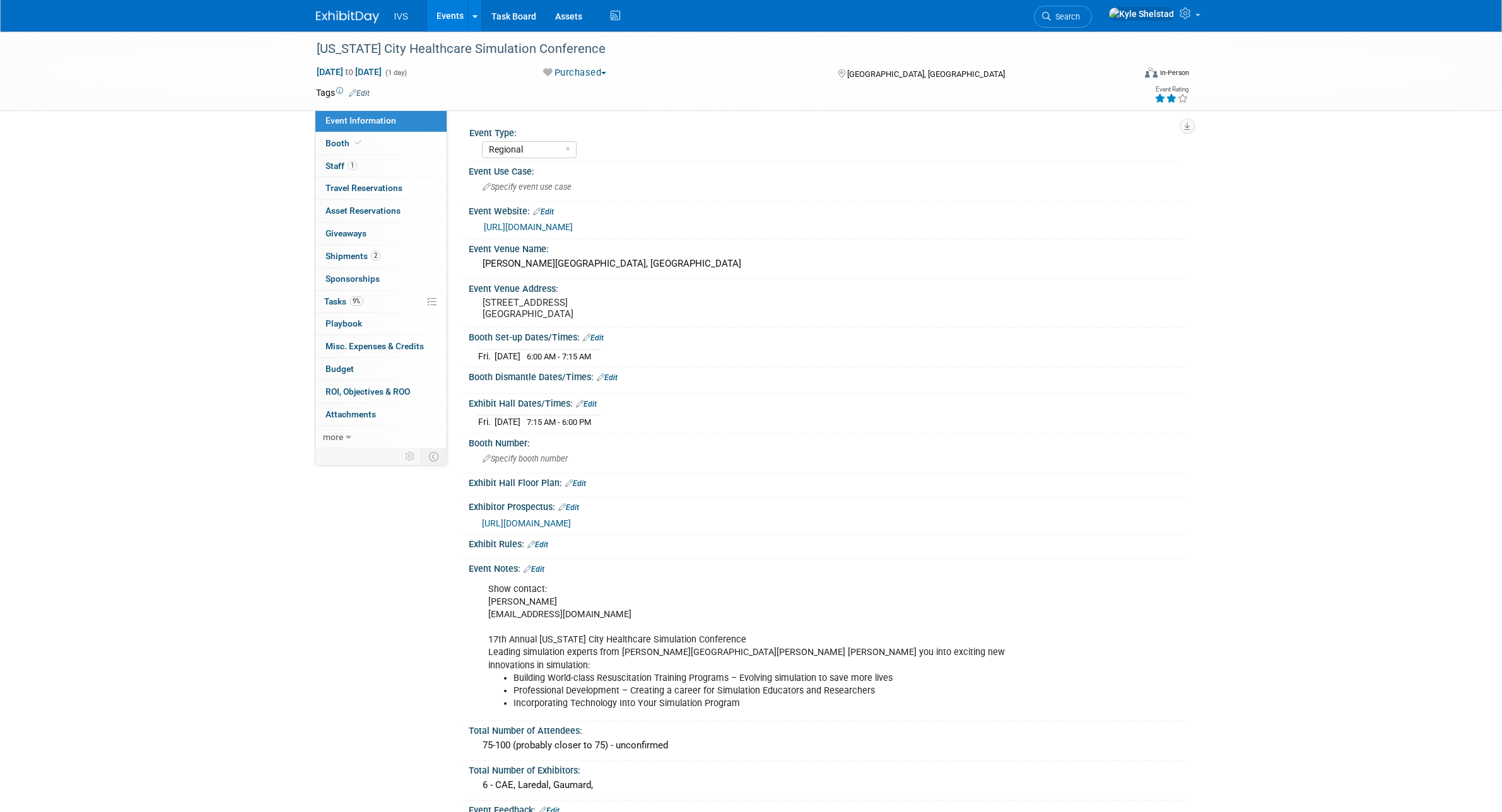
select select "Regional"
click at [459, 22] on link "Events" at bounding box center [450, 15] width 46 height 31
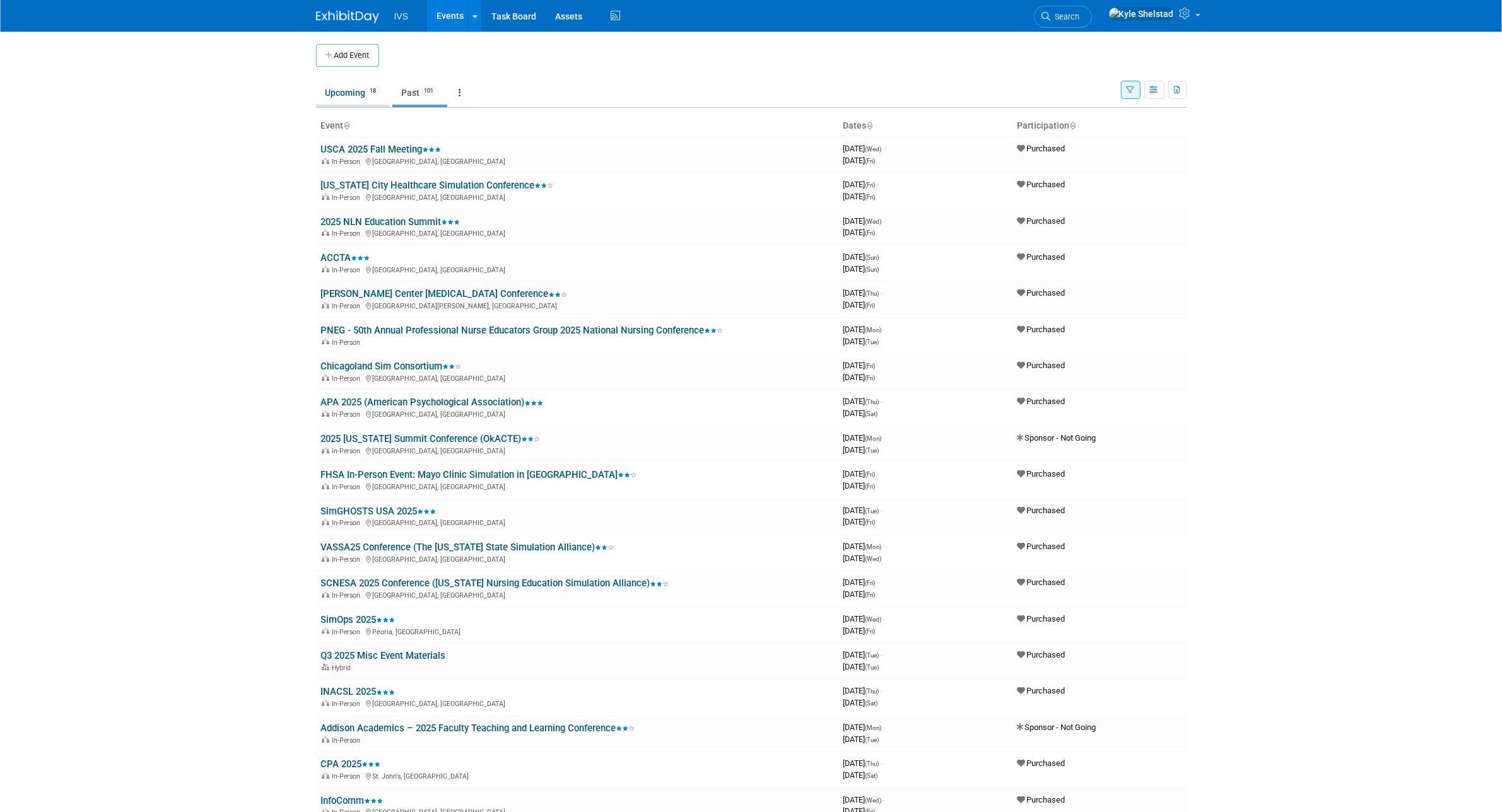
click at [357, 96] on link "Upcoming 18" at bounding box center [353, 93] width 74 height 24
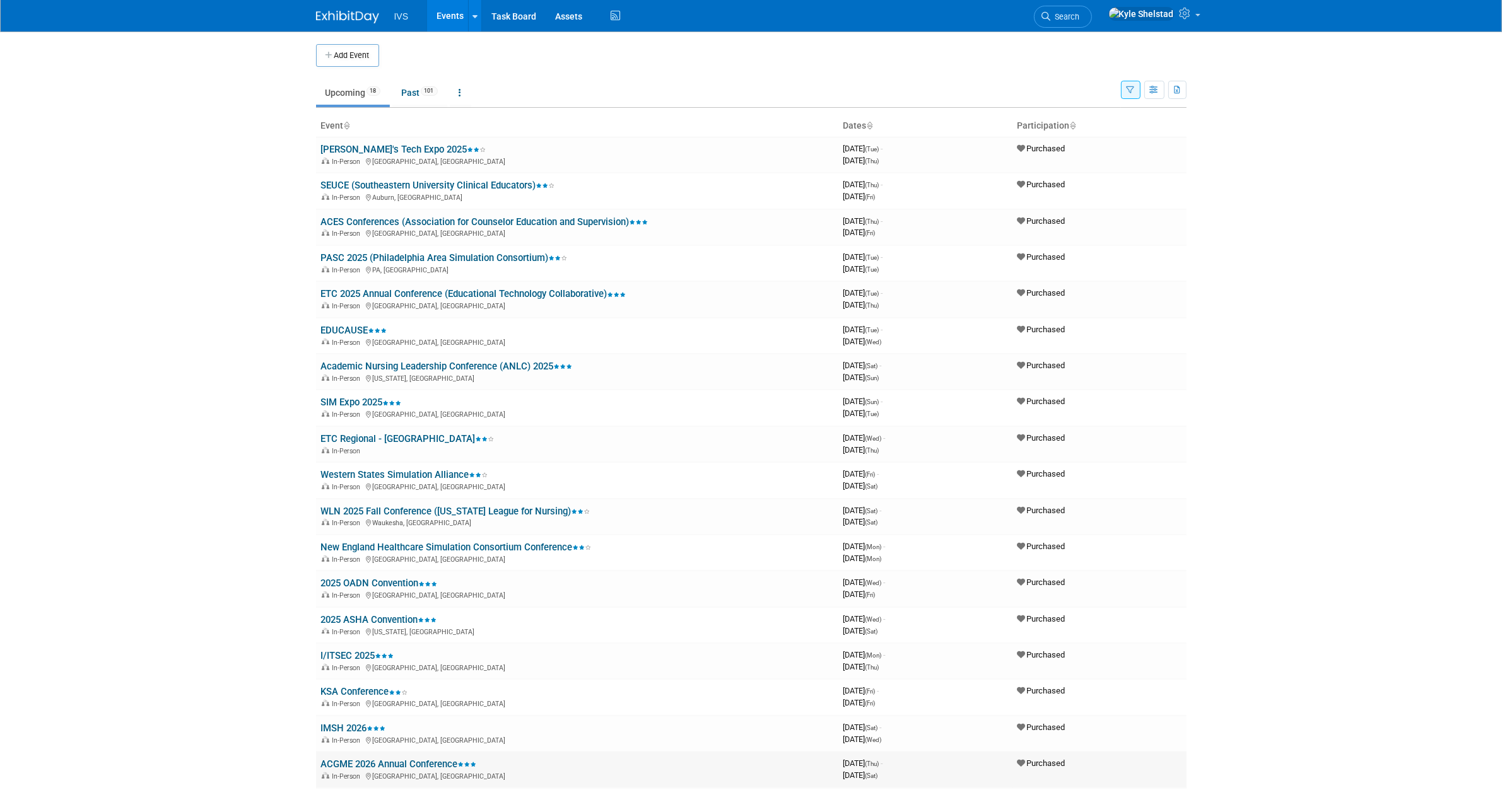
scroll to position [5, 0]
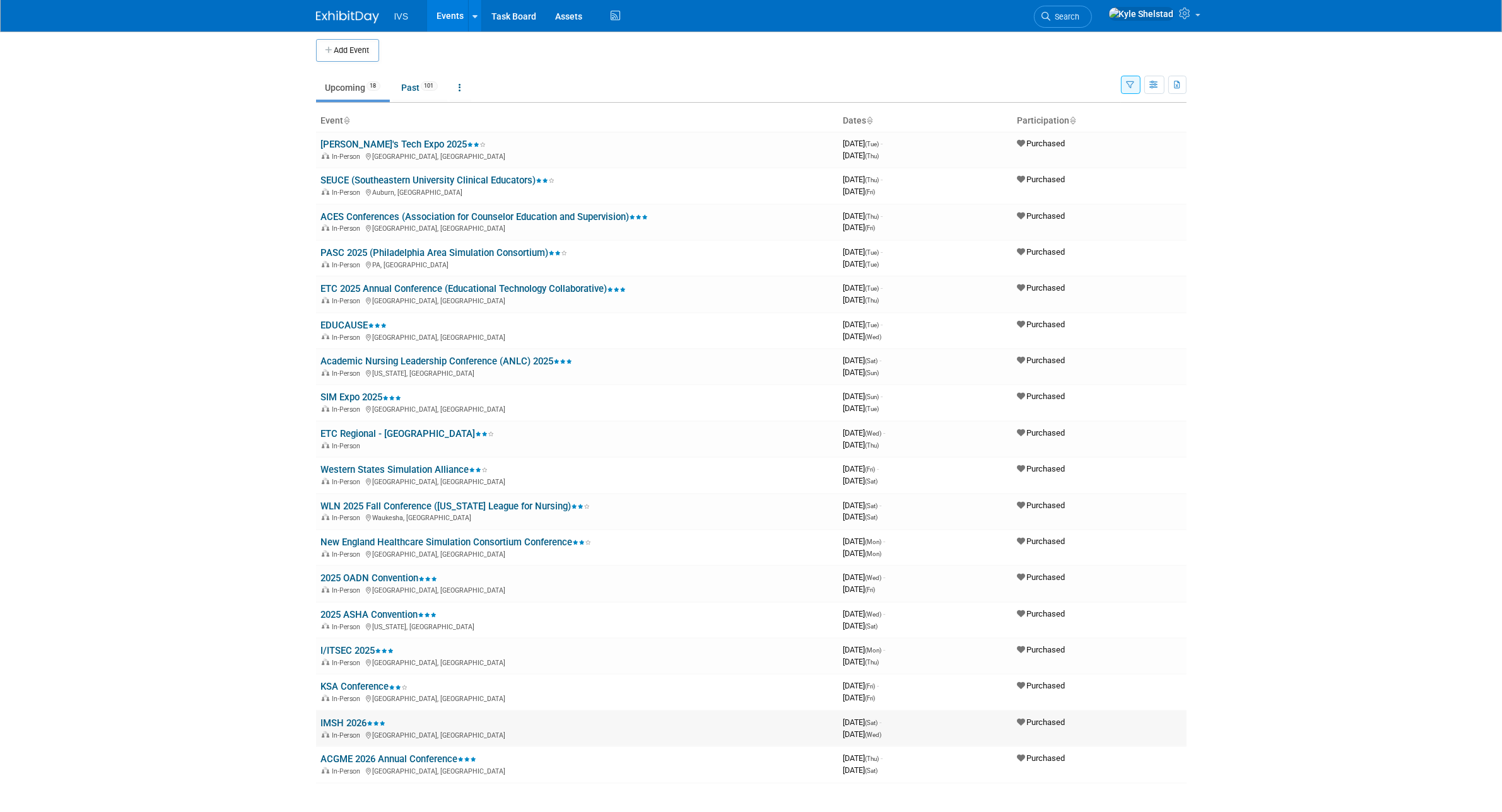
click at [333, 718] on link "IMSH 2026" at bounding box center [353, 723] width 65 height 11
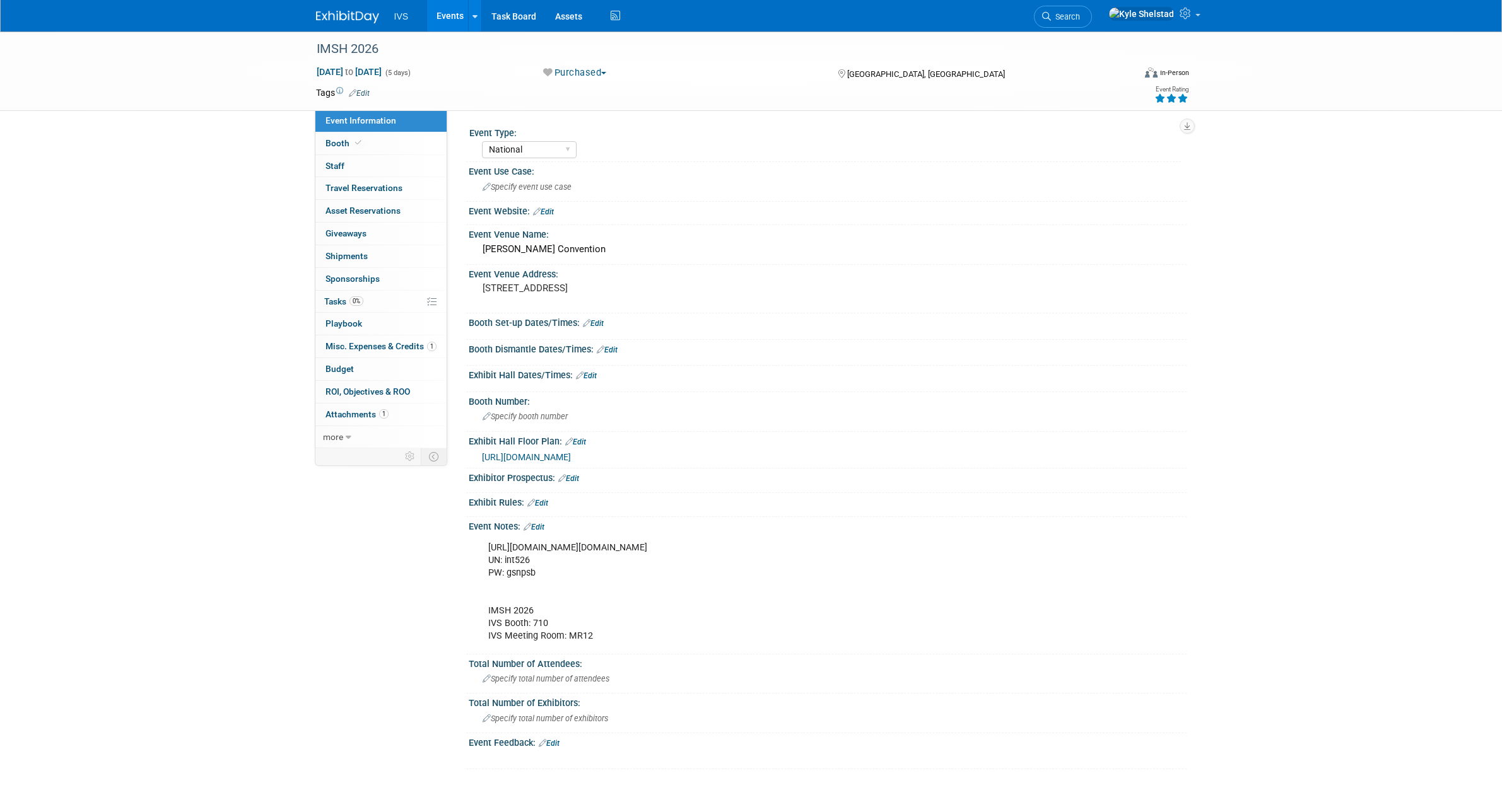
select select "National"
click at [355, 137] on link "Booth" at bounding box center [381, 143] width 131 height 22
